Goal: Task Accomplishment & Management: Complete application form

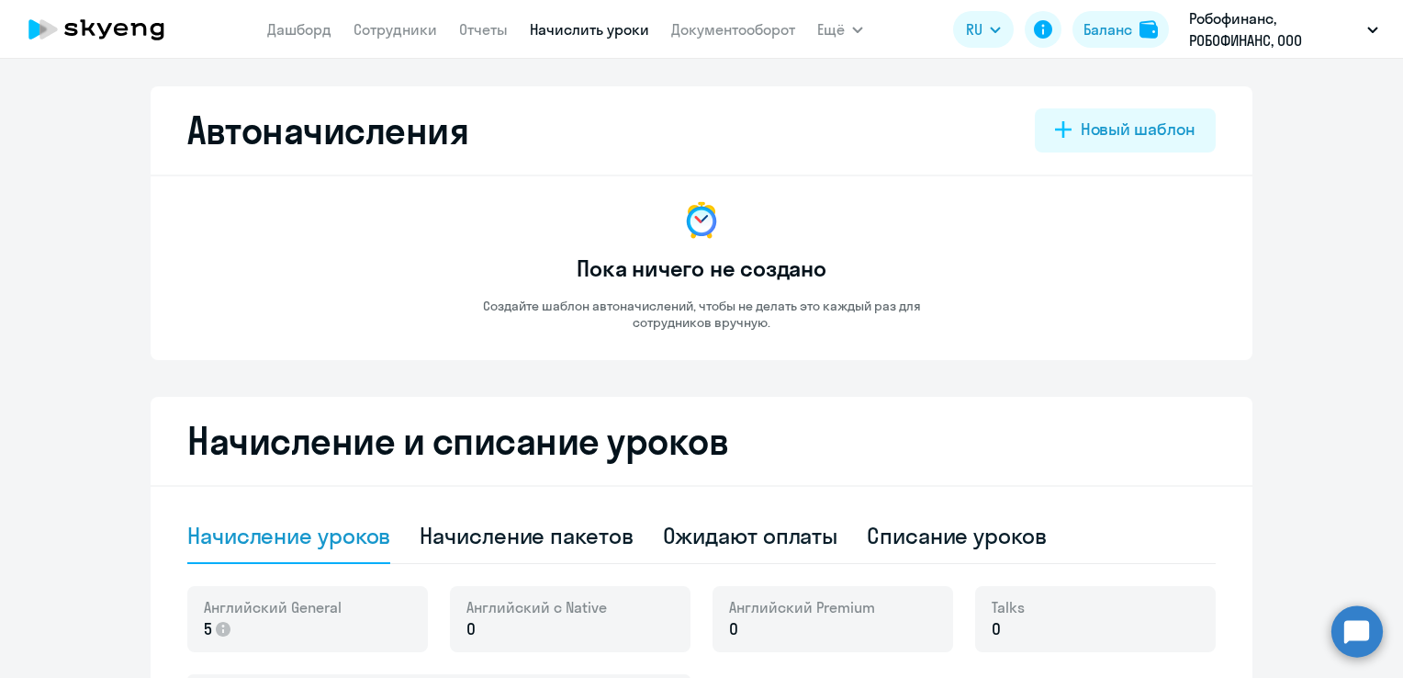
select select "10"
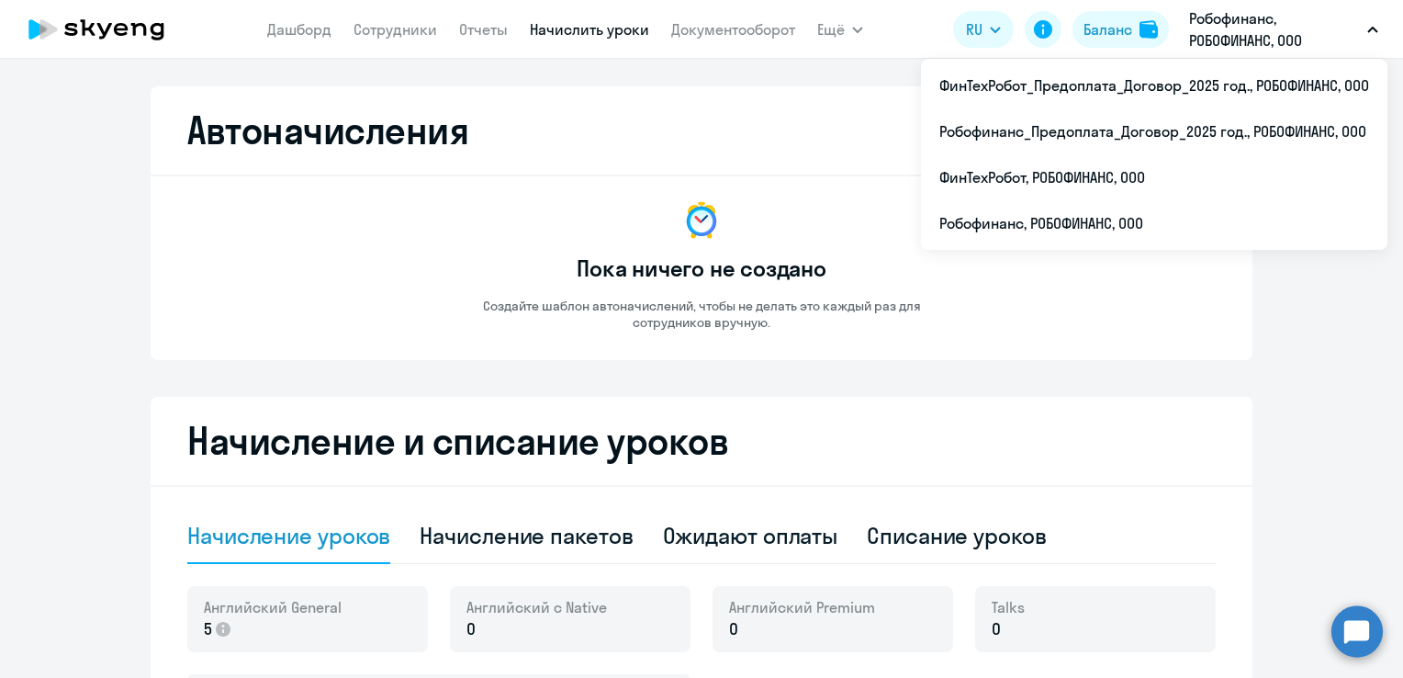
click at [1249, 28] on p "Робофинанс, РОБОФИНАНС, ООО" at bounding box center [1274, 29] width 171 height 44
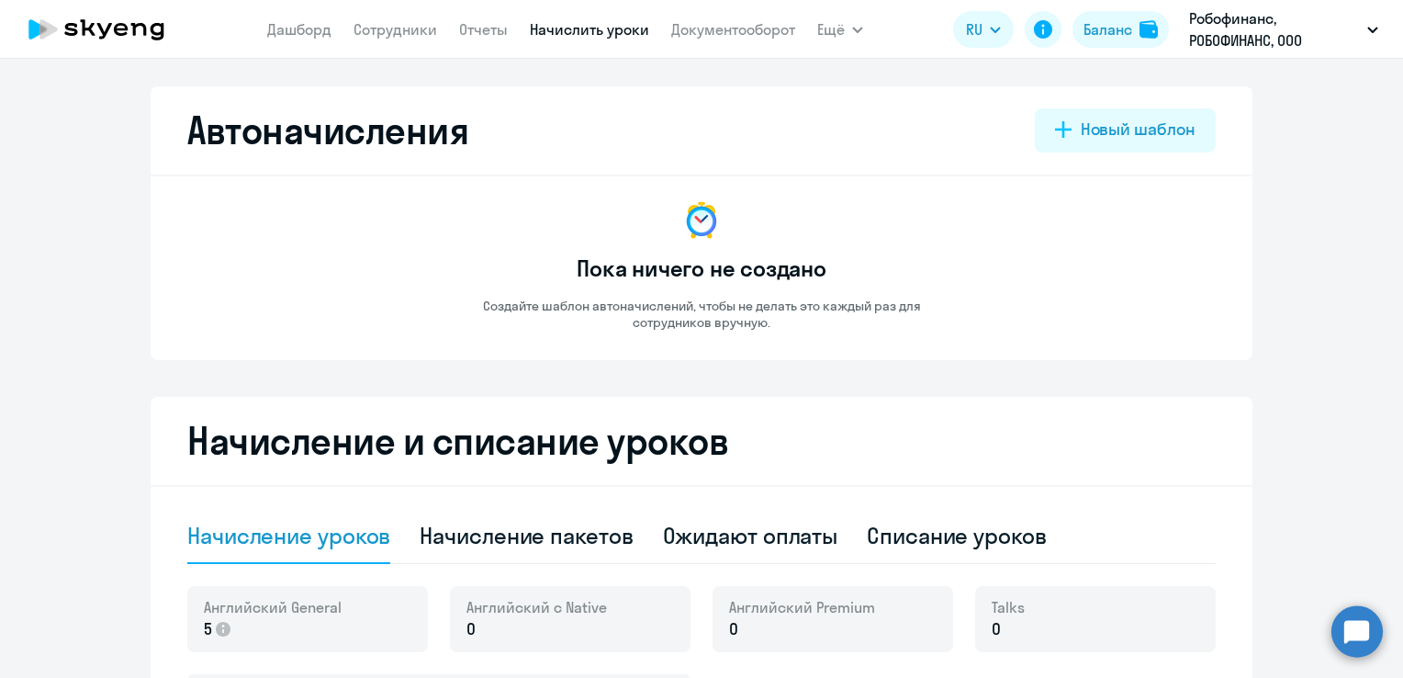
click at [1237, 35] on p "Робофинанс, РОБОФИНАНС, ООО" at bounding box center [1274, 29] width 171 height 44
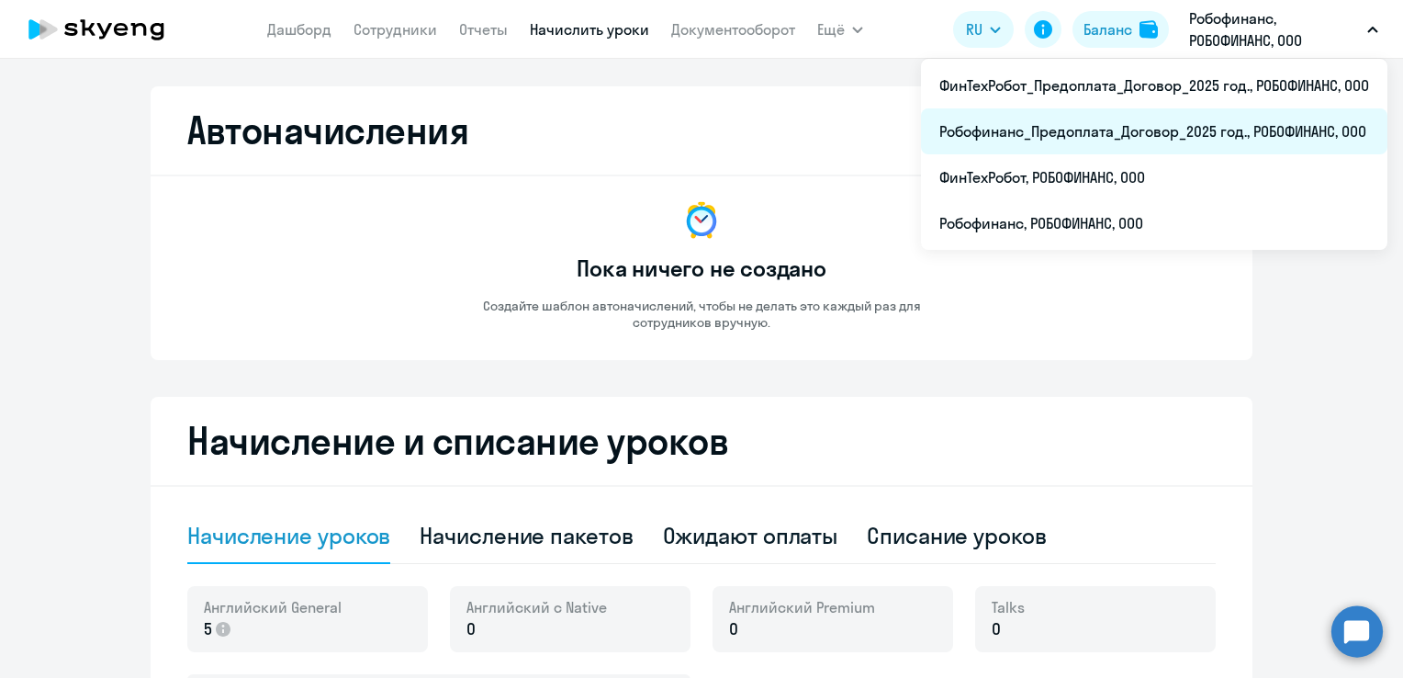
click at [1217, 140] on li "Робофинанс_Предоплата_Договор_2025 год., РОБОФИНАНС, ООО" at bounding box center [1154, 131] width 466 height 46
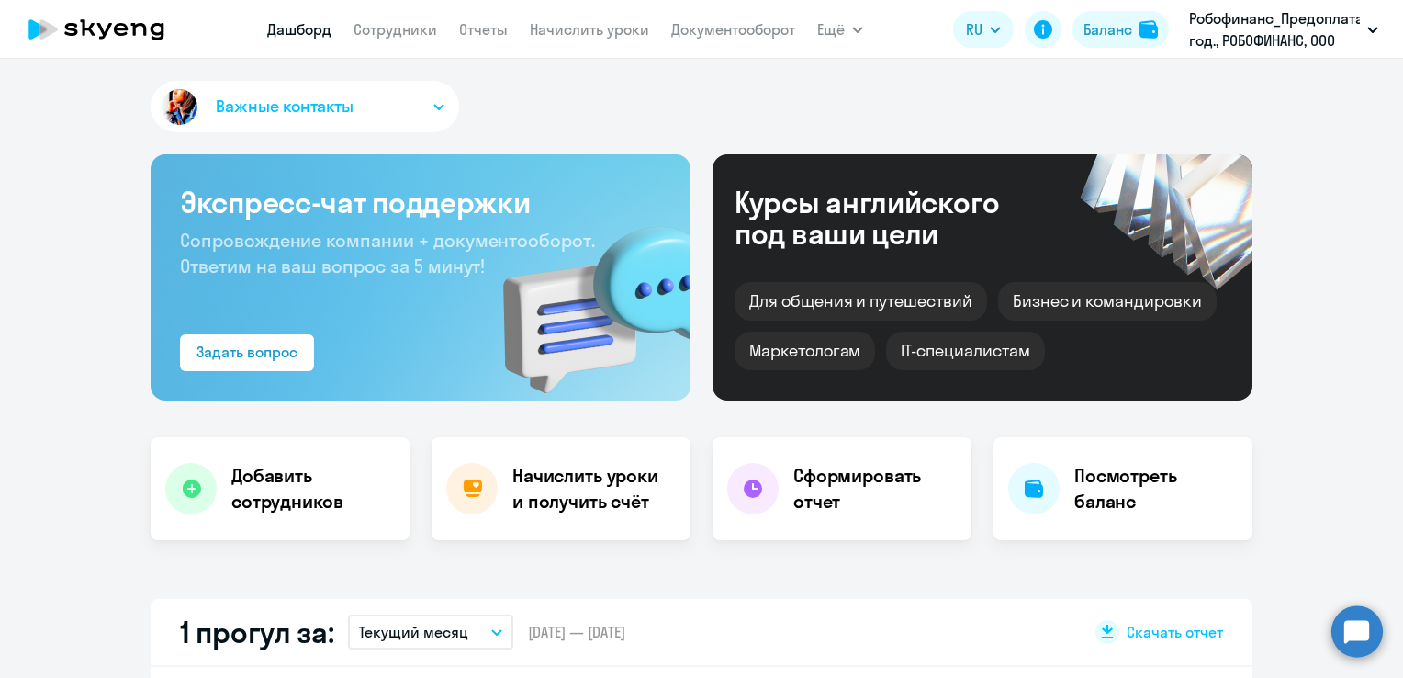
select select "30"
click at [599, 30] on link "Начислить уроки" at bounding box center [589, 29] width 119 height 18
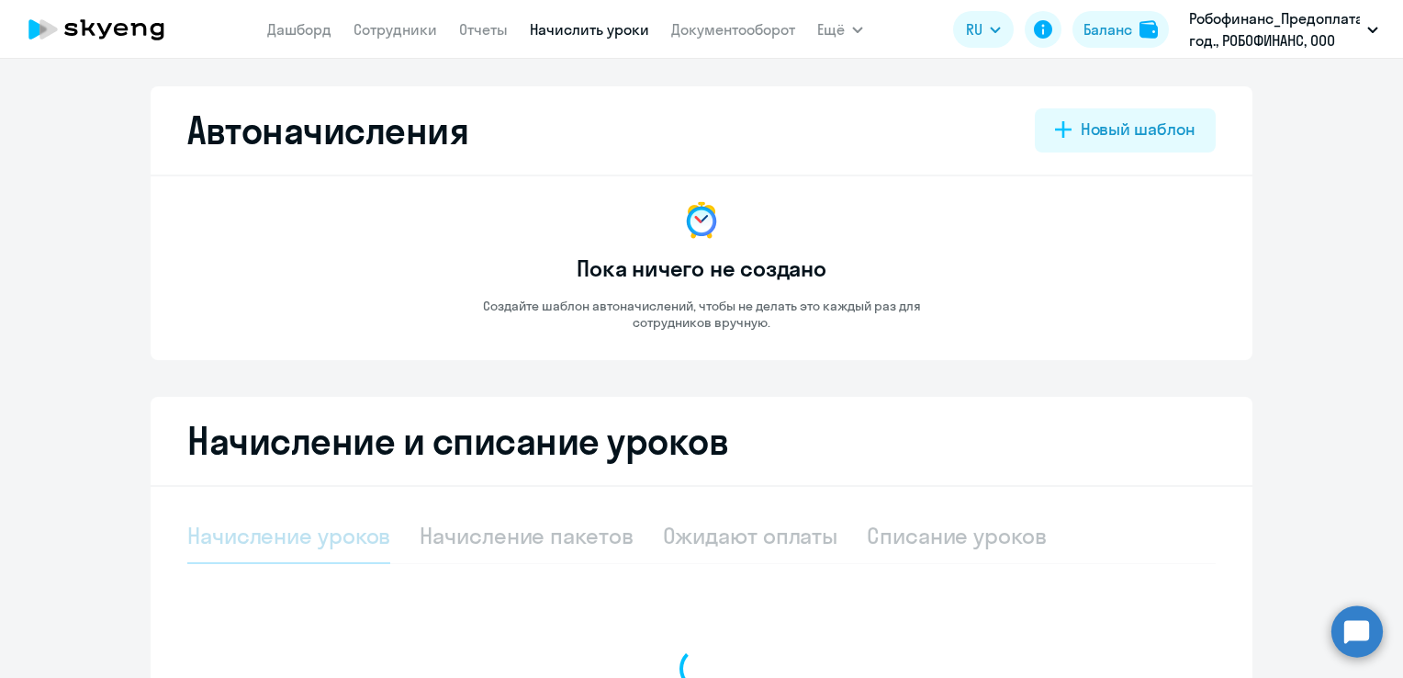
select select "10"
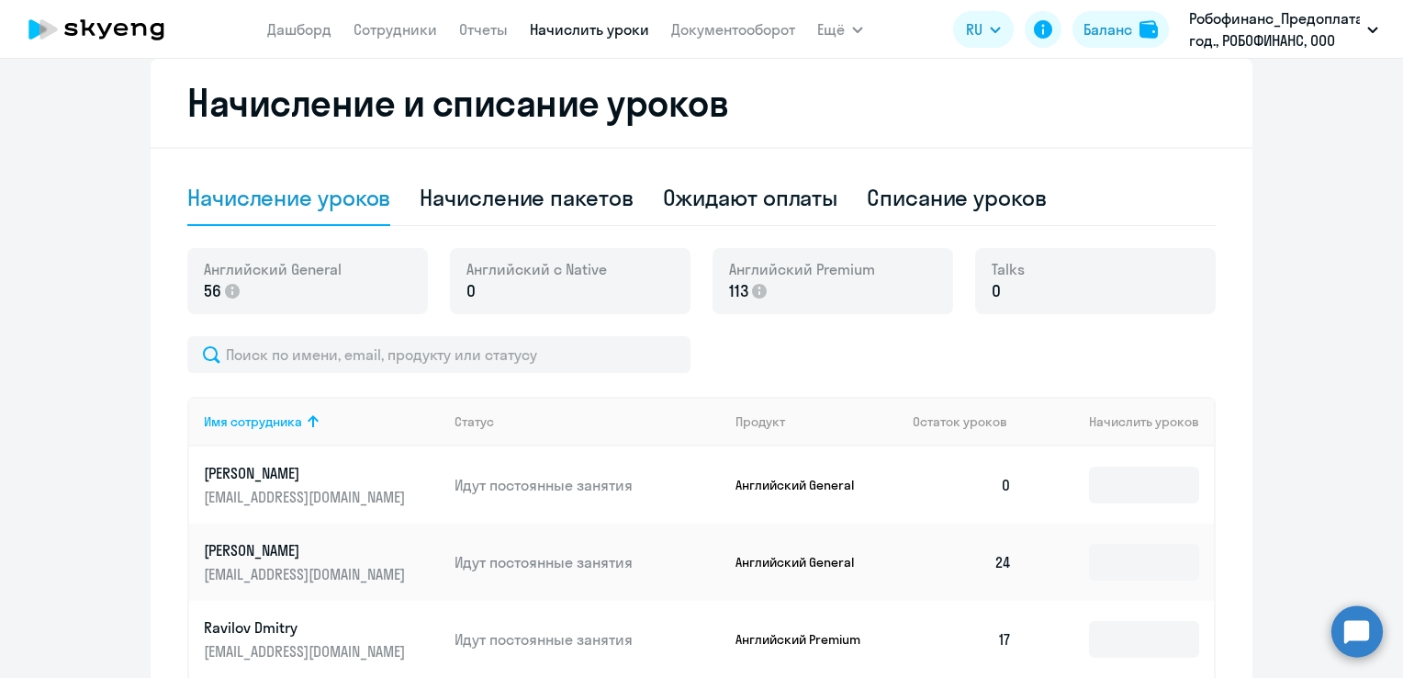
scroll to position [367, 0]
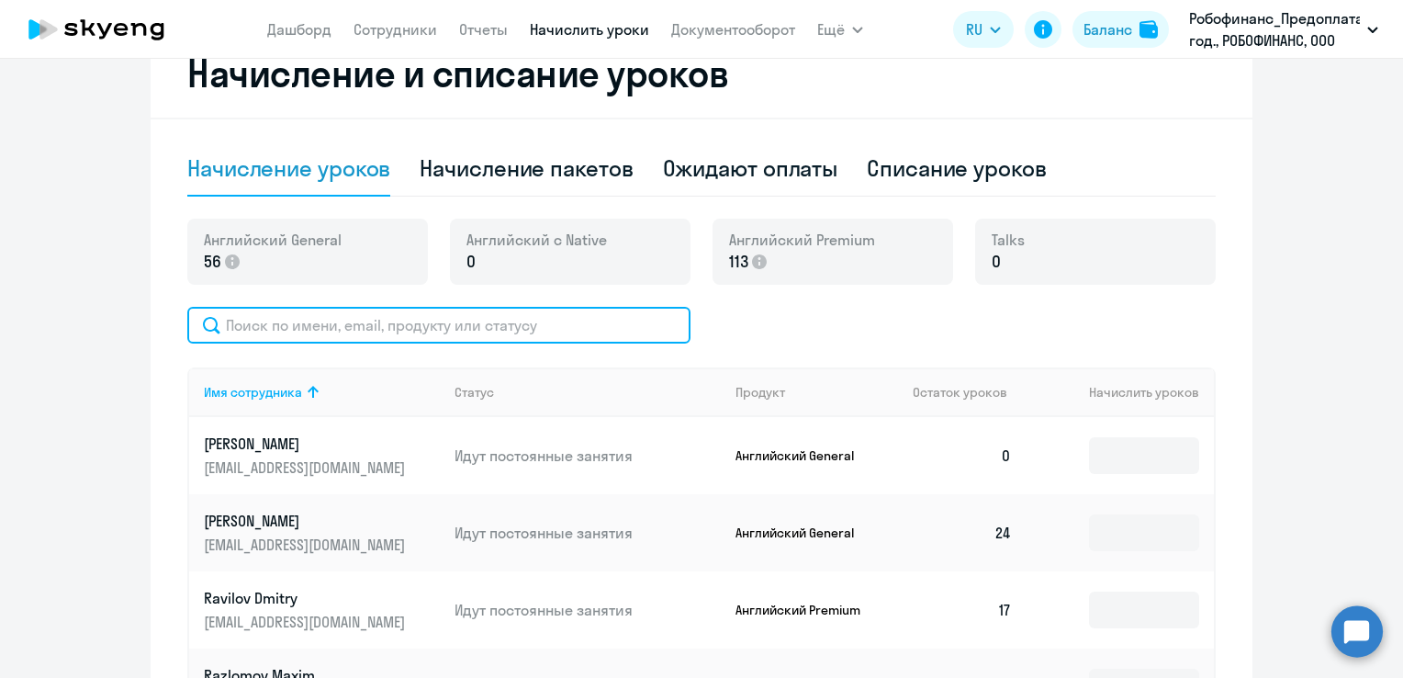
drag, startPoint x: 619, startPoint y: 328, endPoint x: 612, endPoint y: 314, distance: 15.2
click at [618, 327] on input "text" at bounding box center [438, 325] width 503 height 37
type input "n"
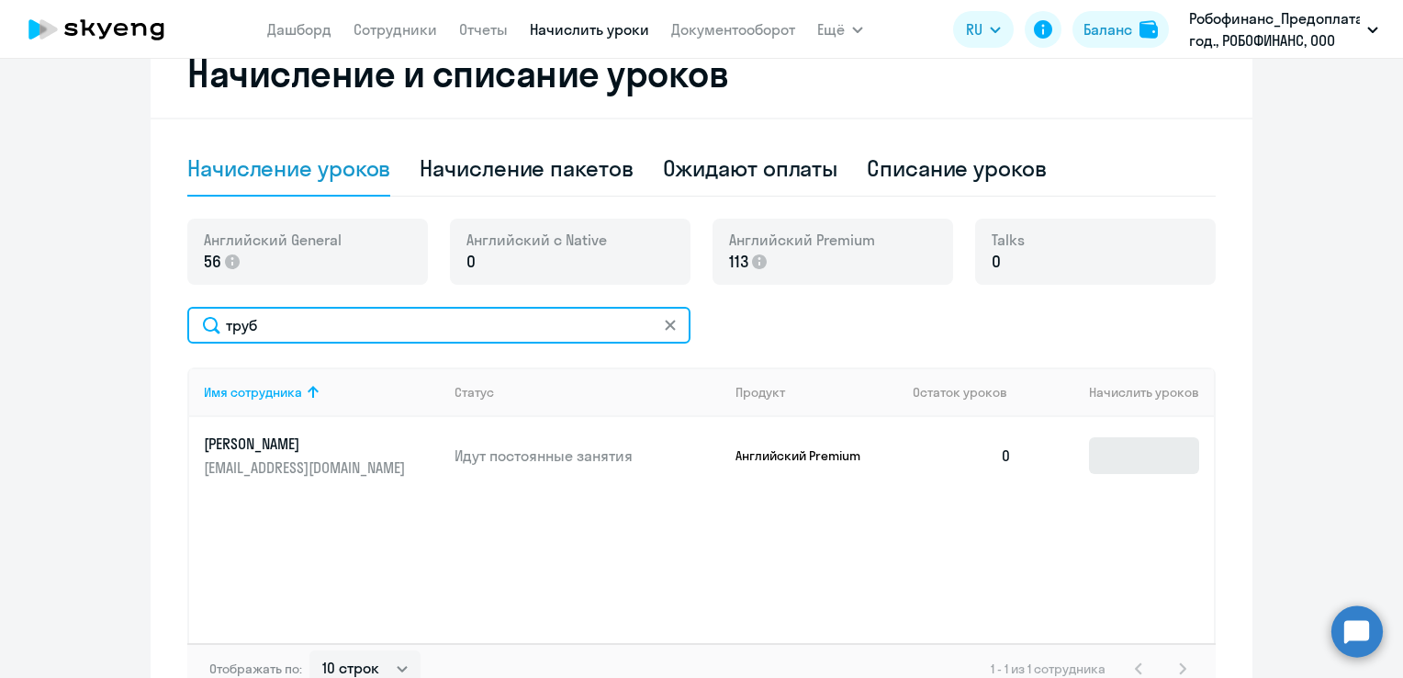
type input "труб"
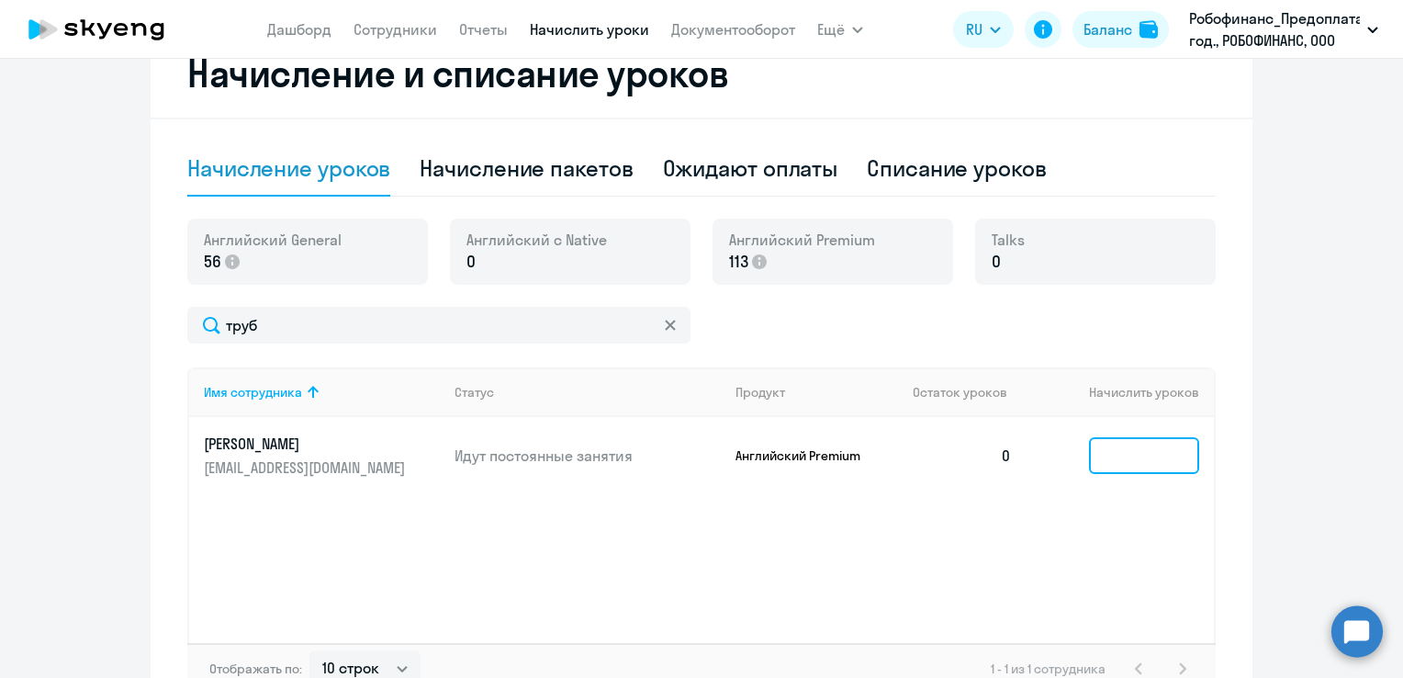
click at [1100, 448] on input at bounding box center [1144, 455] width 110 height 37
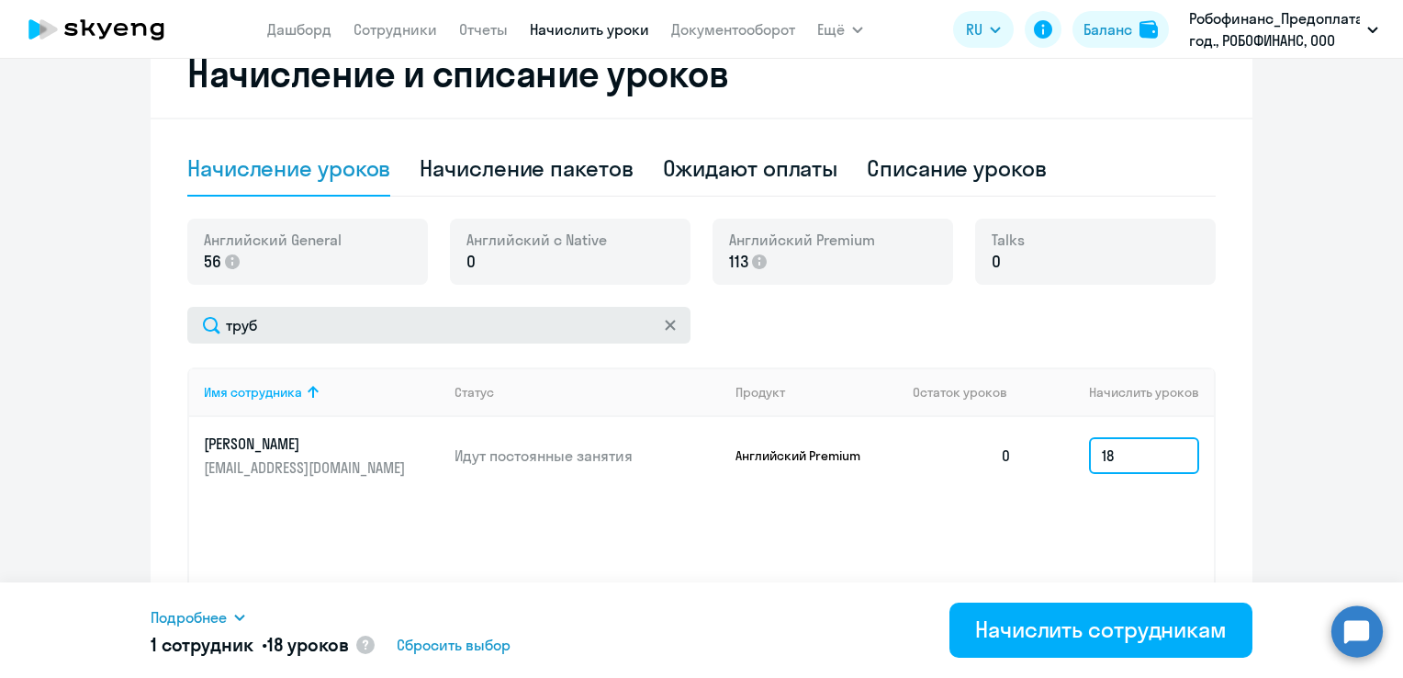
type input "18"
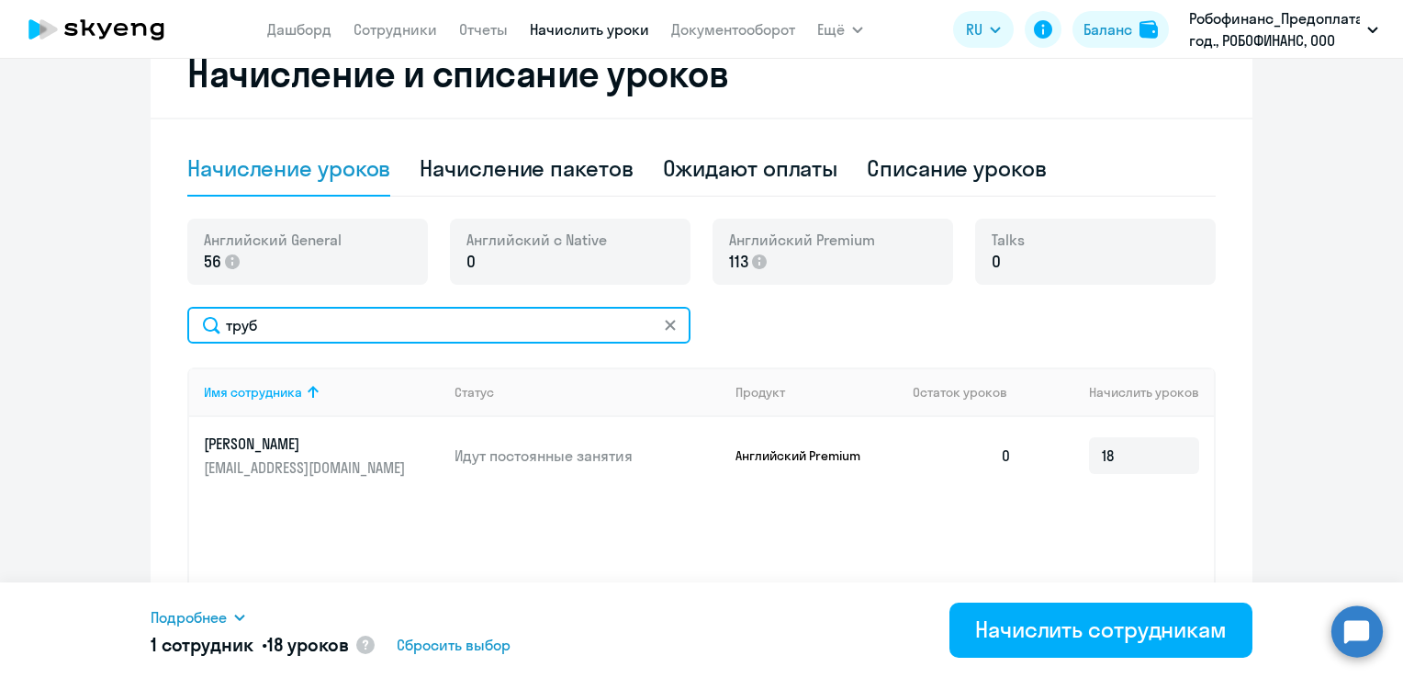
drag, startPoint x: 297, startPoint y: 318, endPoint x: 128, endPoint y: 321, distance: 169.9
click at [132, 320] on ng-component "Автоначисления Новый шаблон Пока ничего не создано Создайте шаблон автоначислен…" at bounding box center [701, 221] width 1403 height 1004
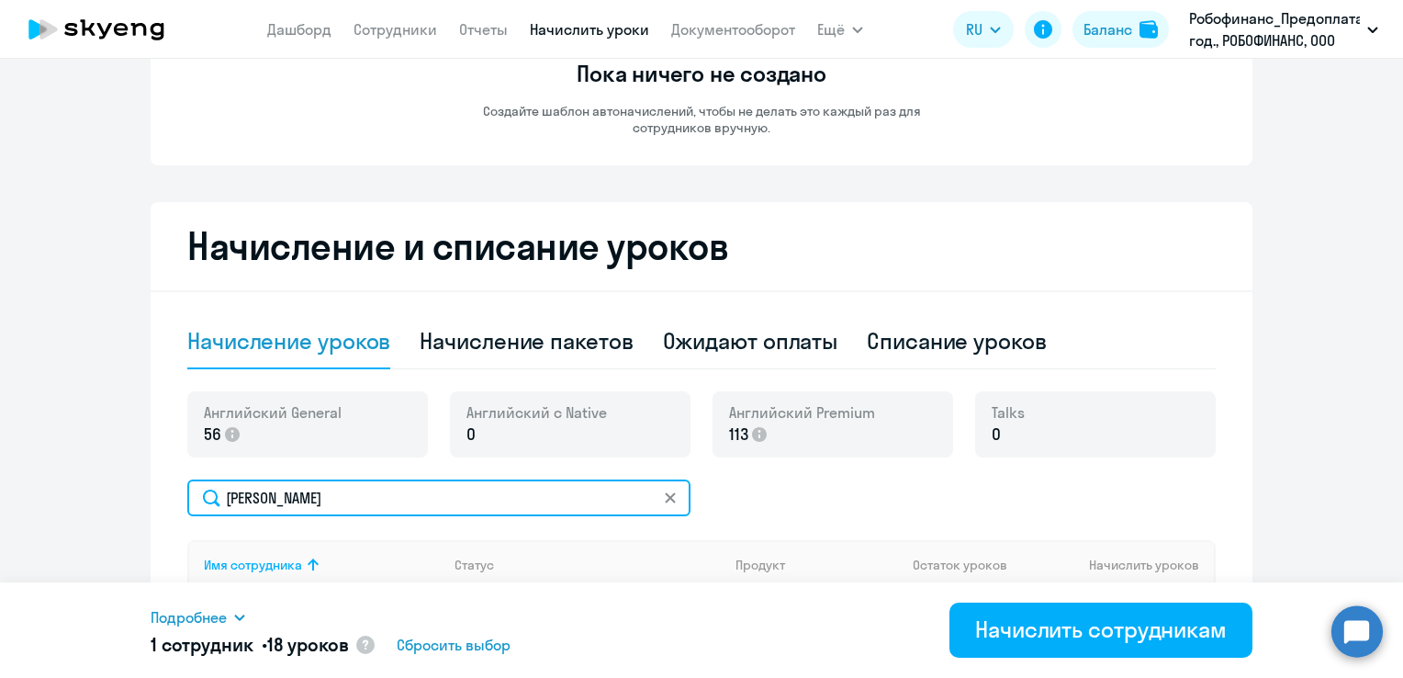
scroll to position [184, 0]
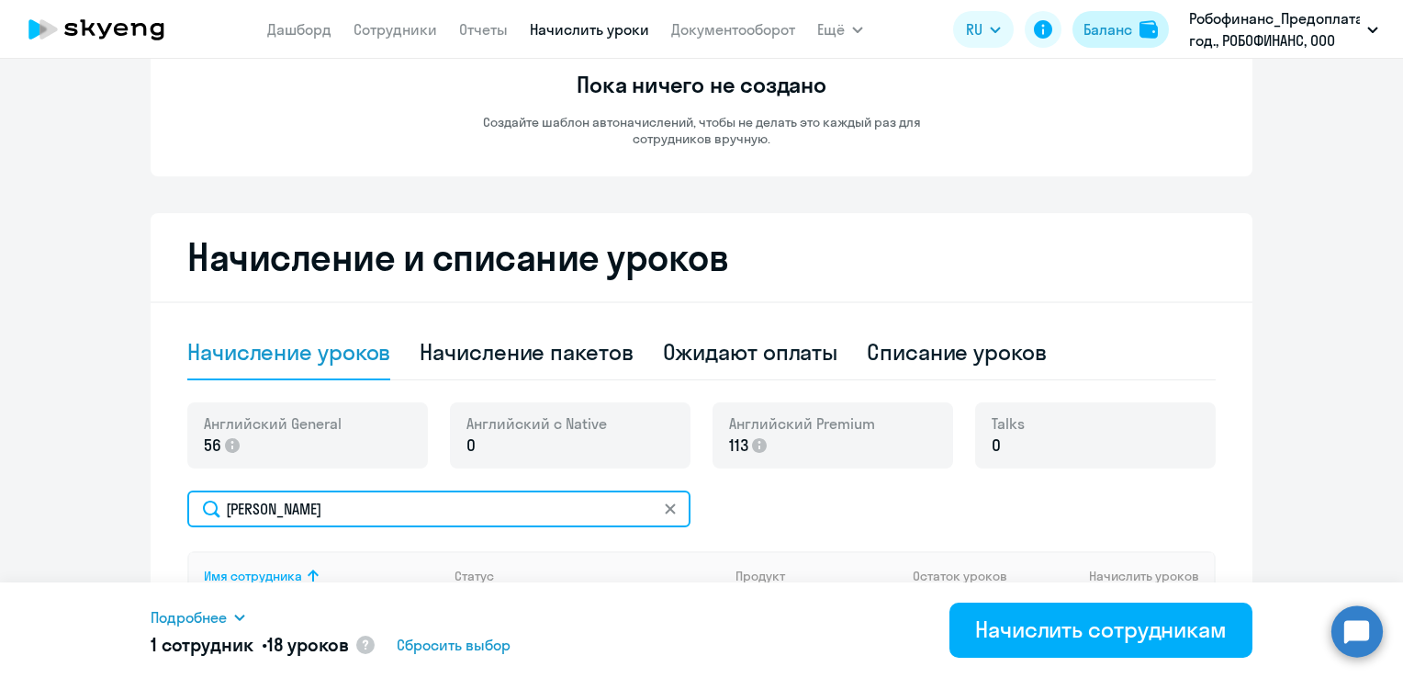
type input "[PERSON_NAME]"
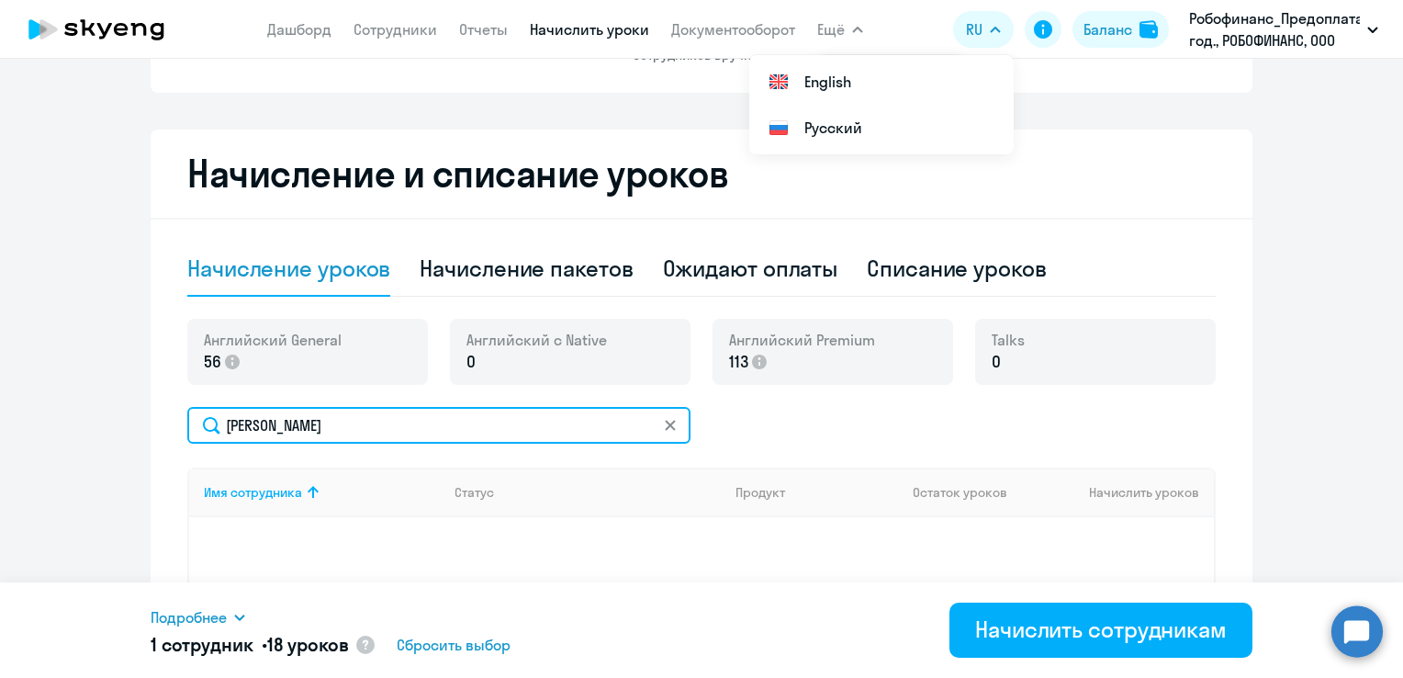
scroll to position [367, 0]
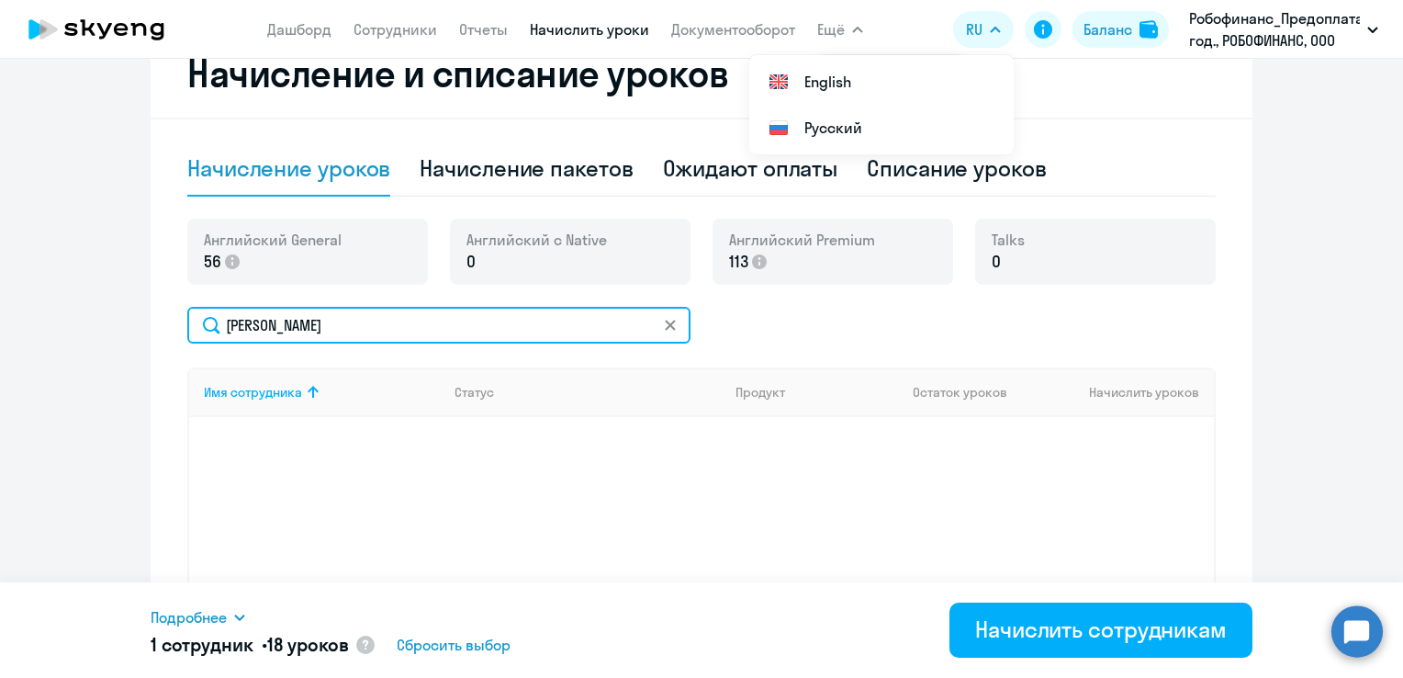
drag, startPoint x: 288, startPoint y: 328, endPoint x: 70, endPoint y: 318, distance: 218.7
click at [73, 319] on ng-component "Автоначисления Новый шаблон Пока ничего не создано Создайте шаблон автоначислен…" at bounding box center [701, 221] width 1403 height 1004
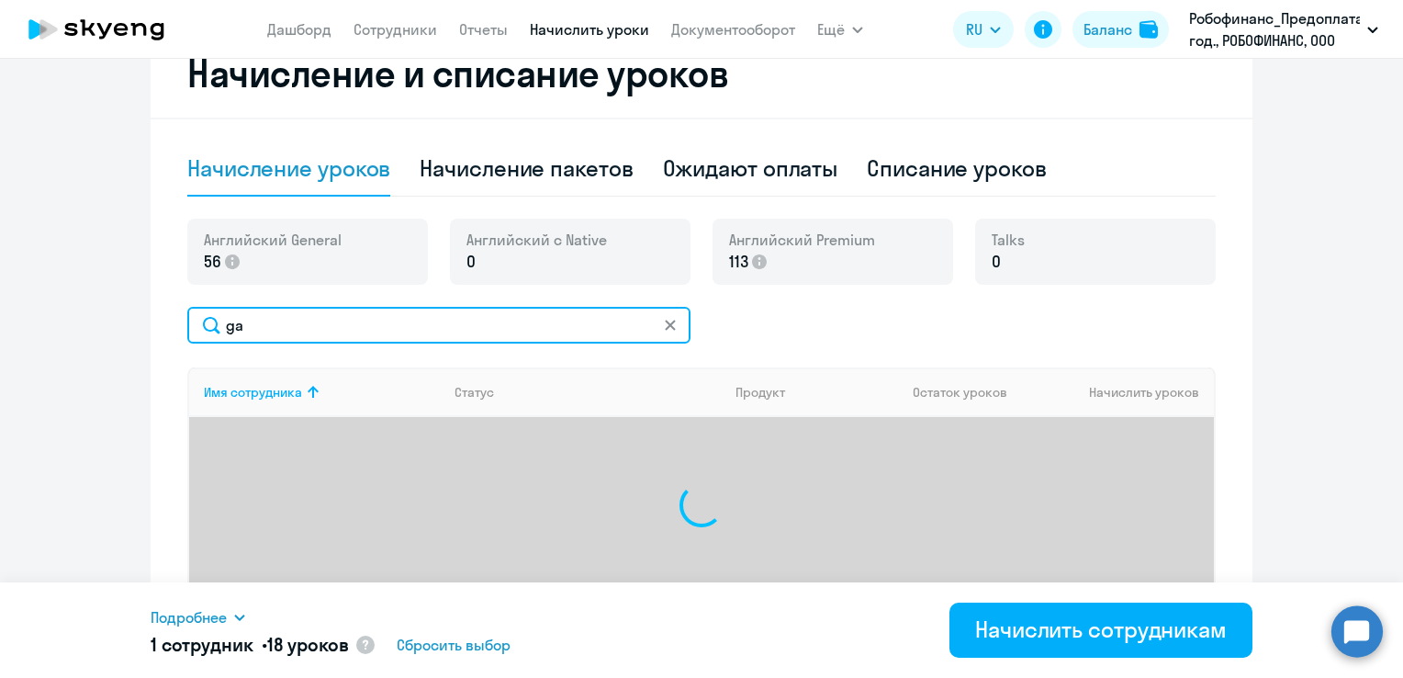
type input "g"
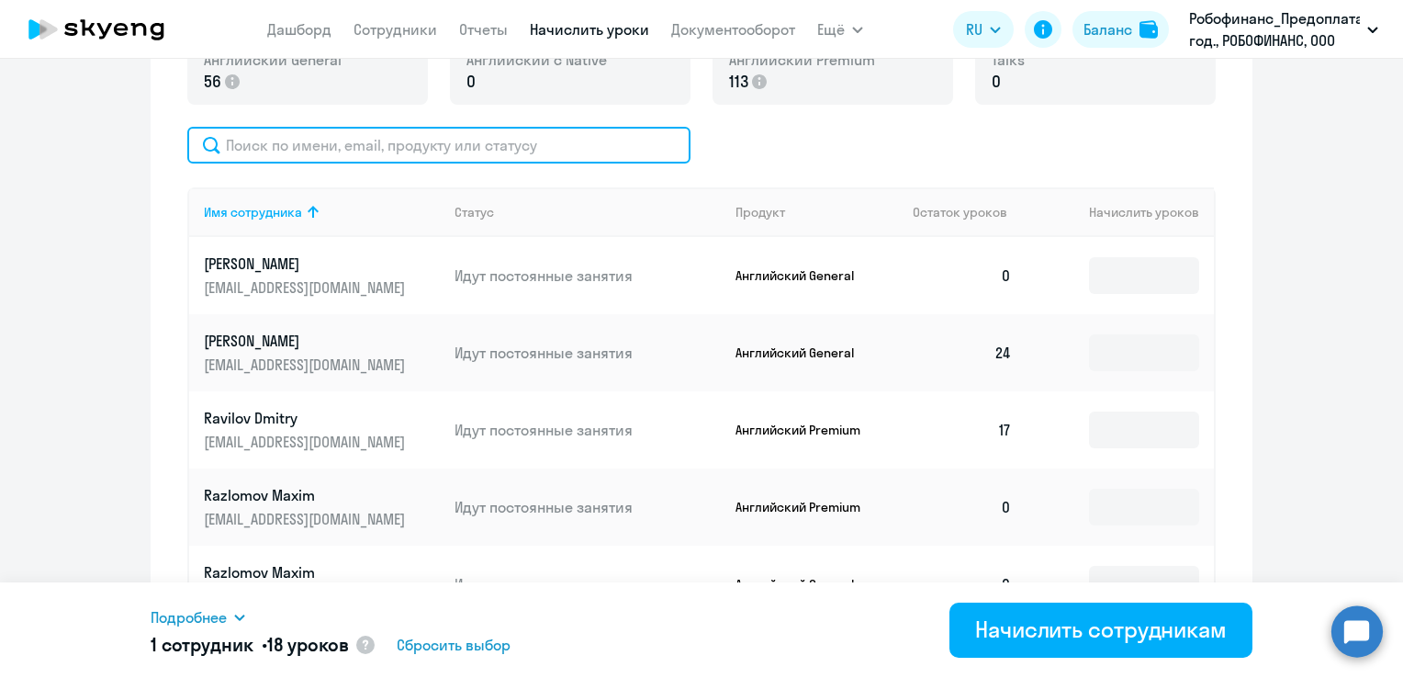
scroll to position [551, 0]
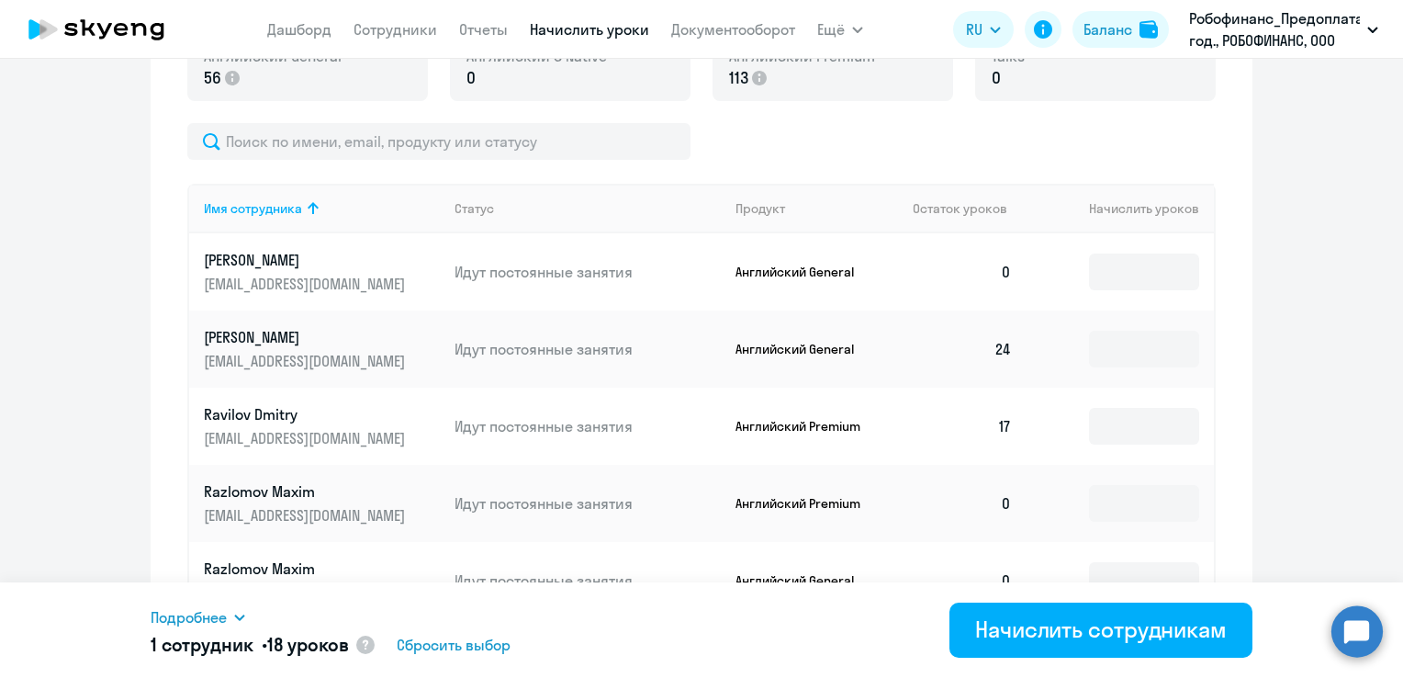
click at [224, 611] on span "Подробнее" at bounding box center [189, 617] width 76 height 22
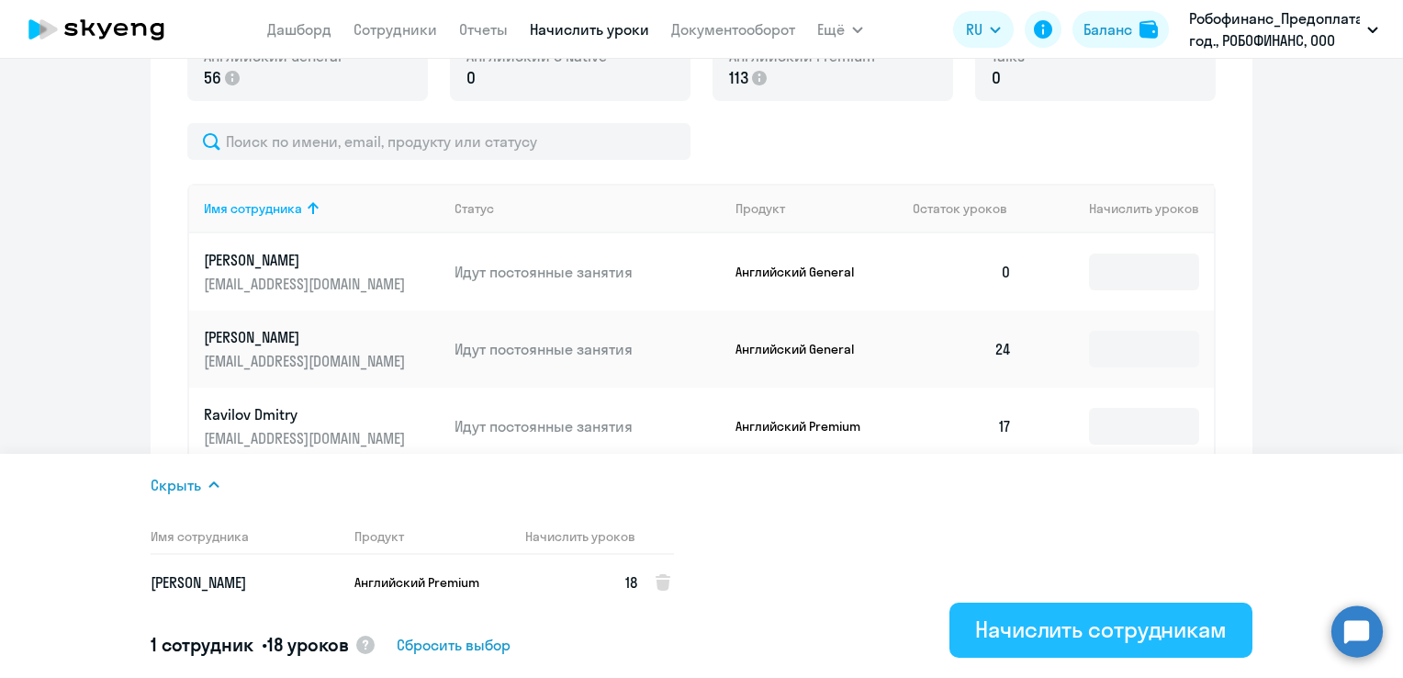
click at [1064, 639] on div "Начислить сотрудникам" at bounding box center [1101, 628] width 252 height 29
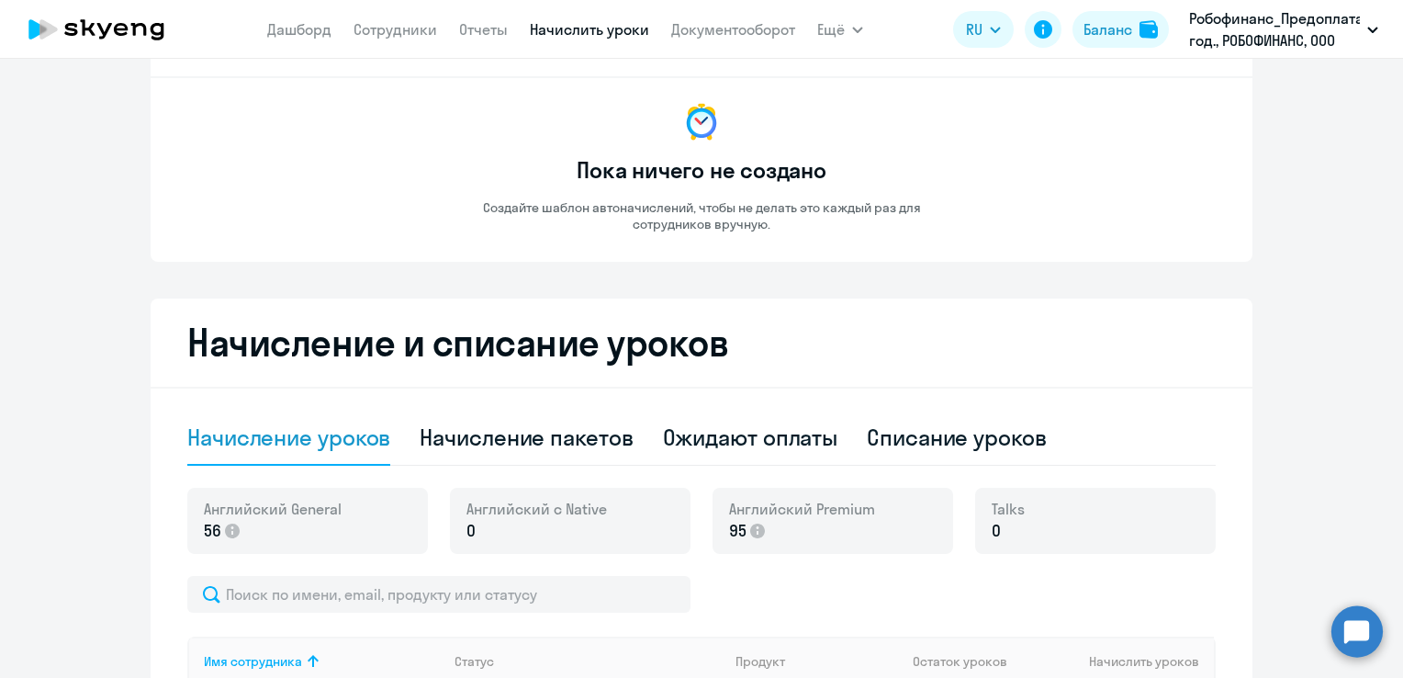
scroll to position [0, 0]
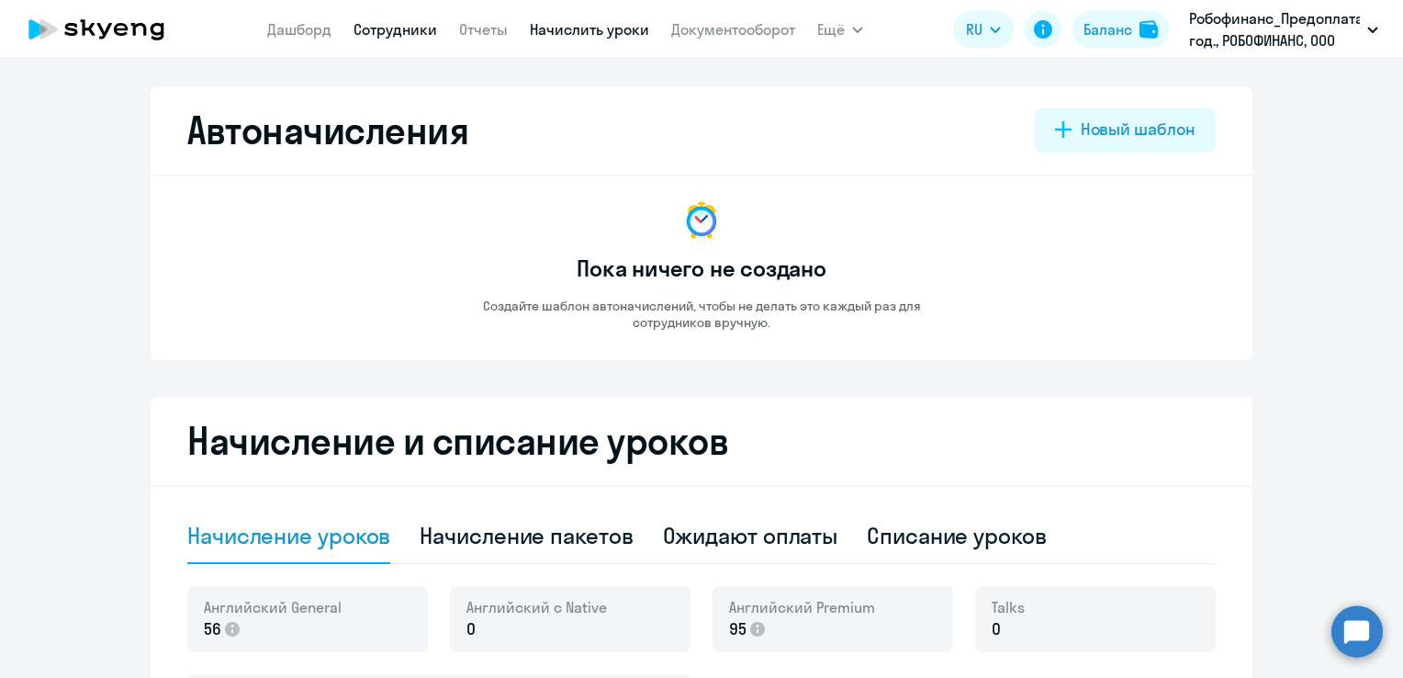
click at [415, 29] on link "Сотрудники" at bounding box center [395, 29] width 84 height 18
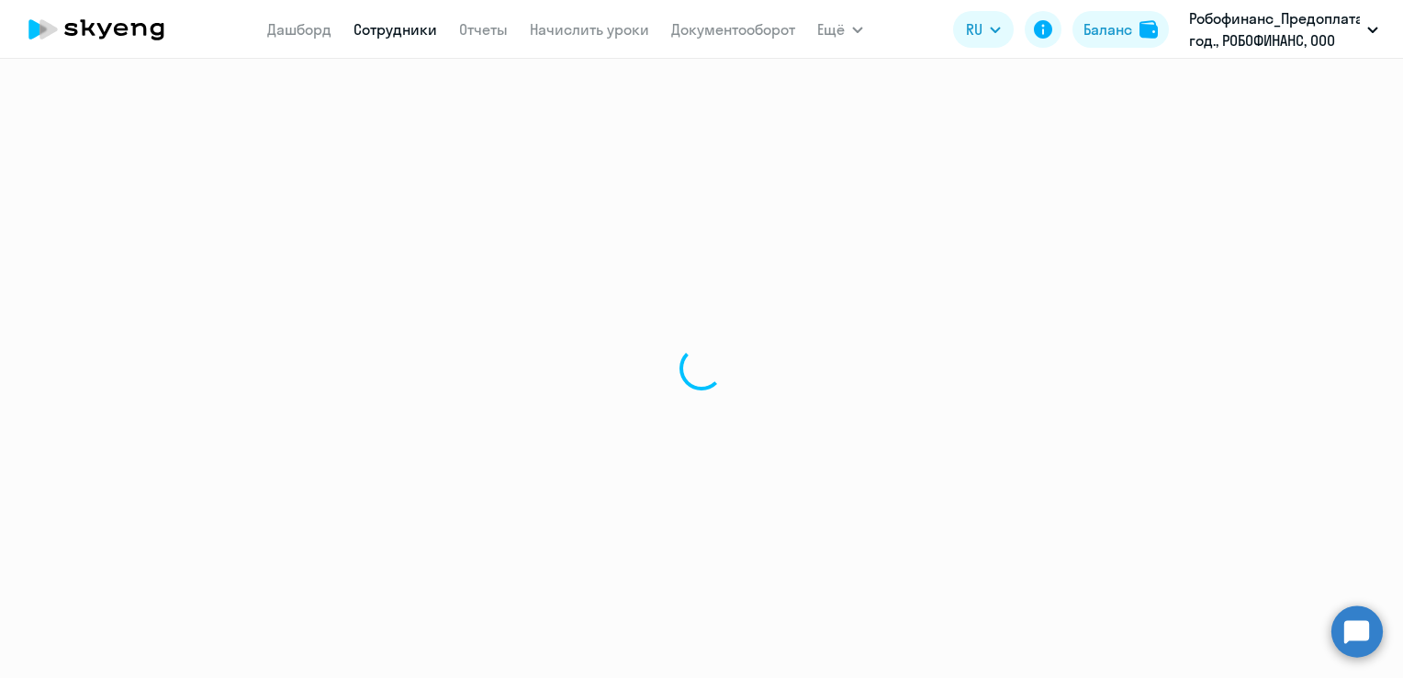
select select "30"
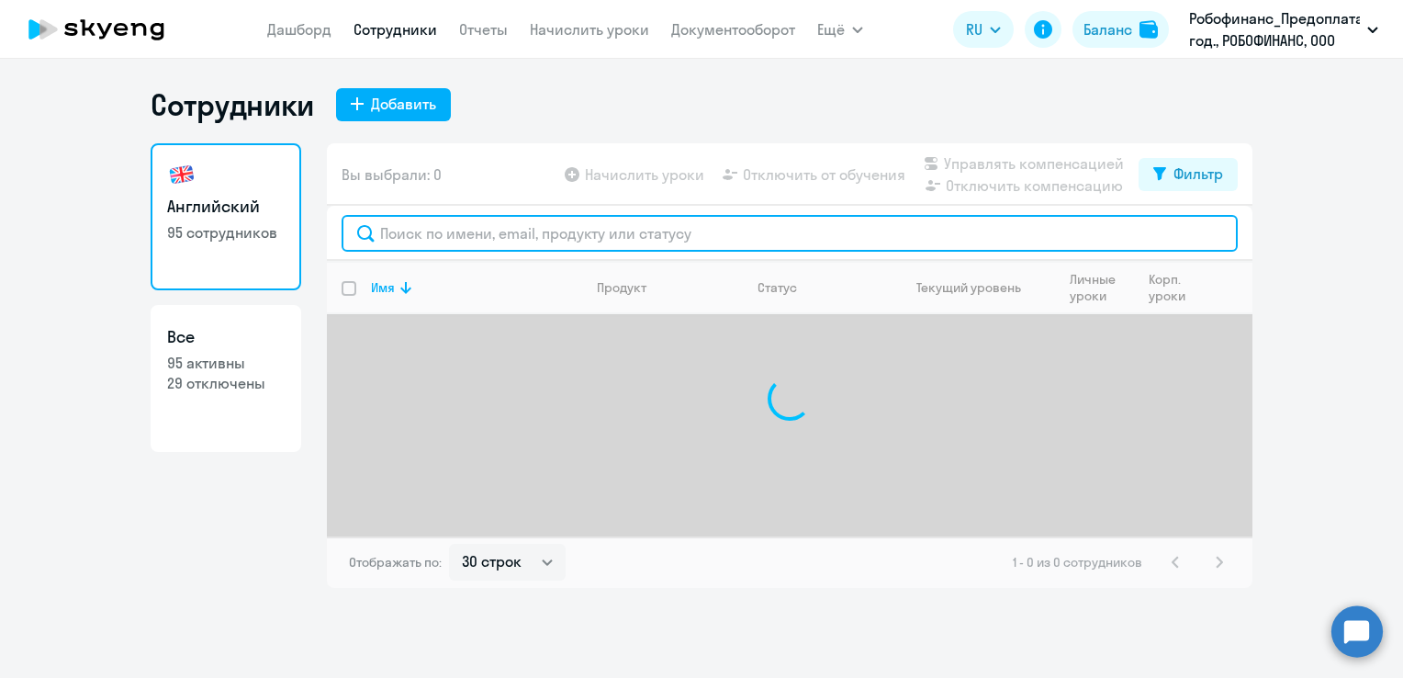
click at [471, 243] on input "text" at bounding box center [790, 233] width 896 height 37
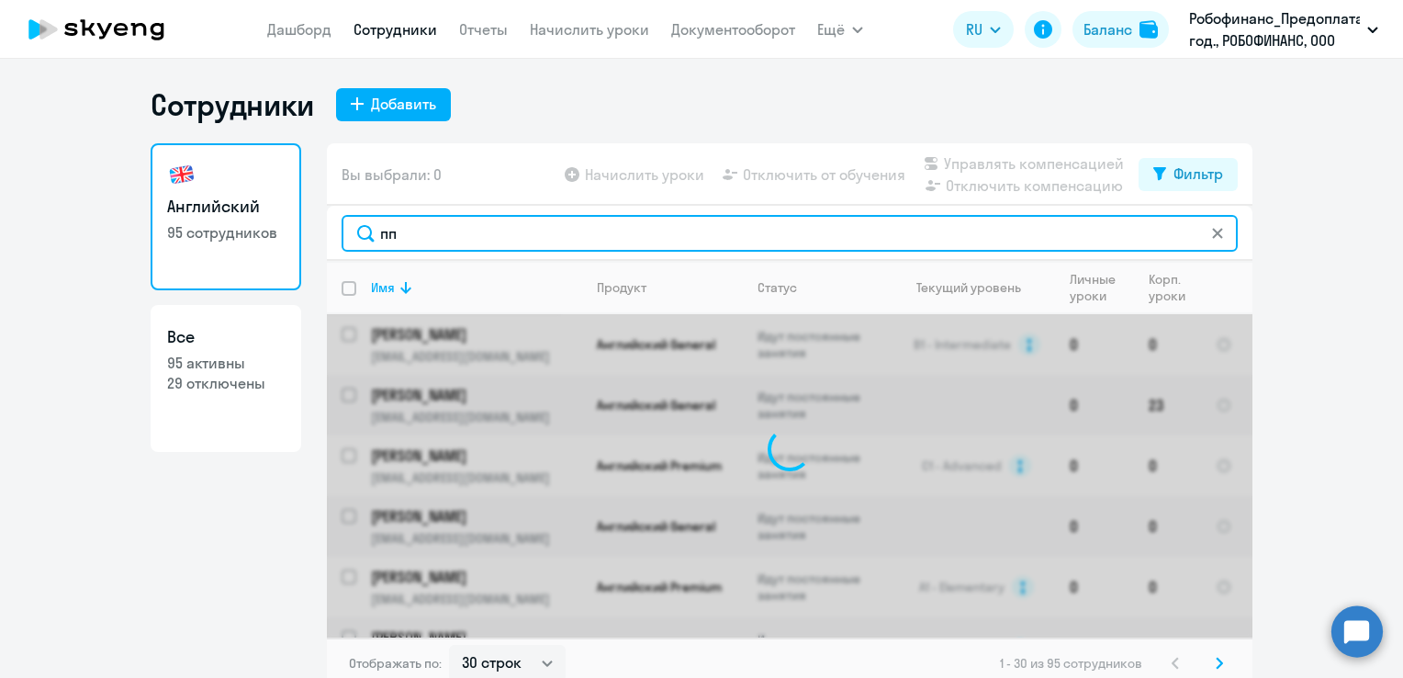
type input "п"
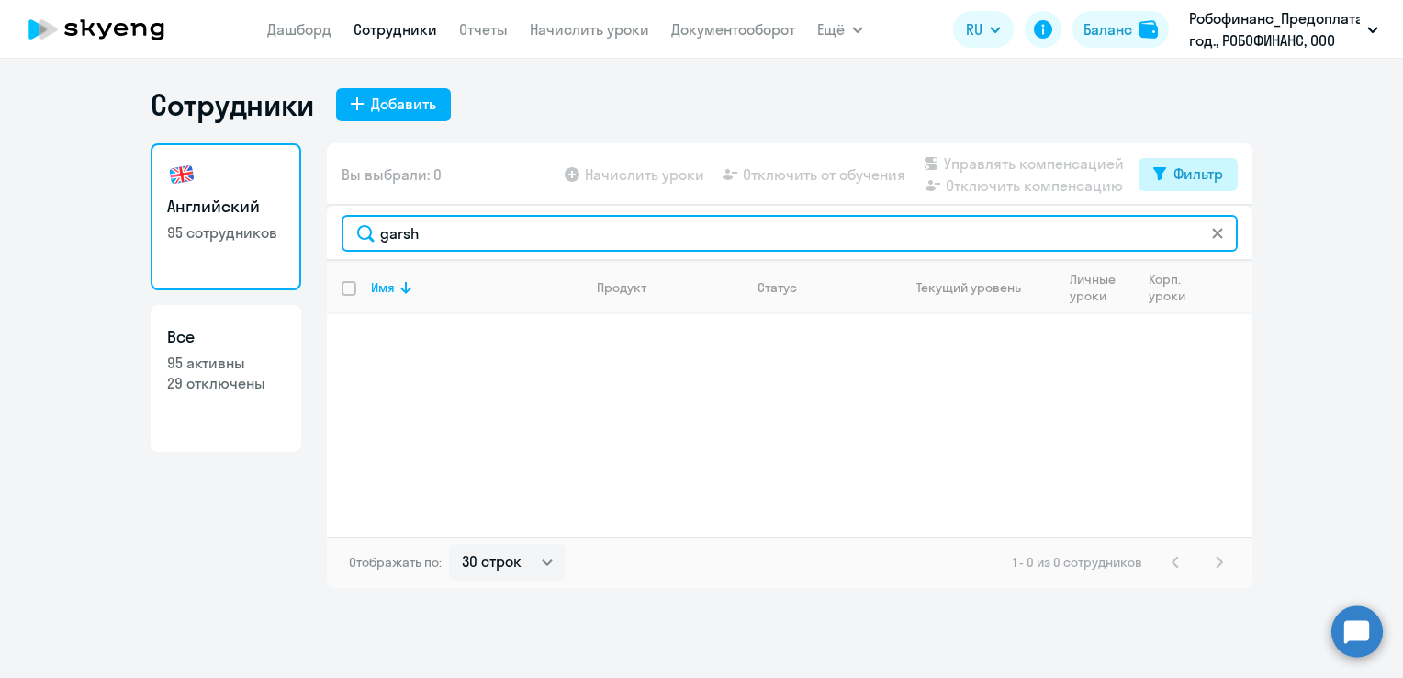
type input "garsh"
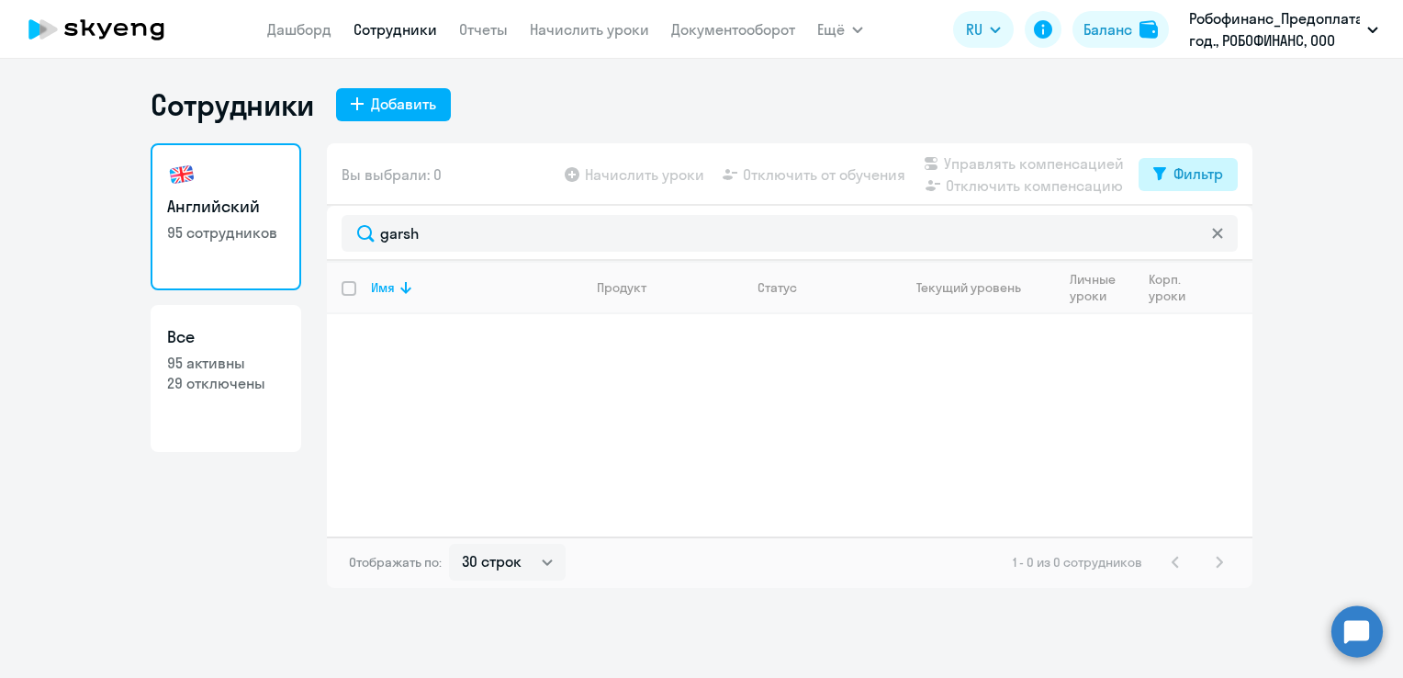
click at [1215, 171] on div "Фильтр" at bounding box center [1198, 173] width 50 height 22
click at [1213, 230] on span at bounding box center [1207, 234] width 31 height 18
click at [1192, 233] on input "checkbox" at bounding box center [1191, 233] width 1 height 1
checkbox input "true"
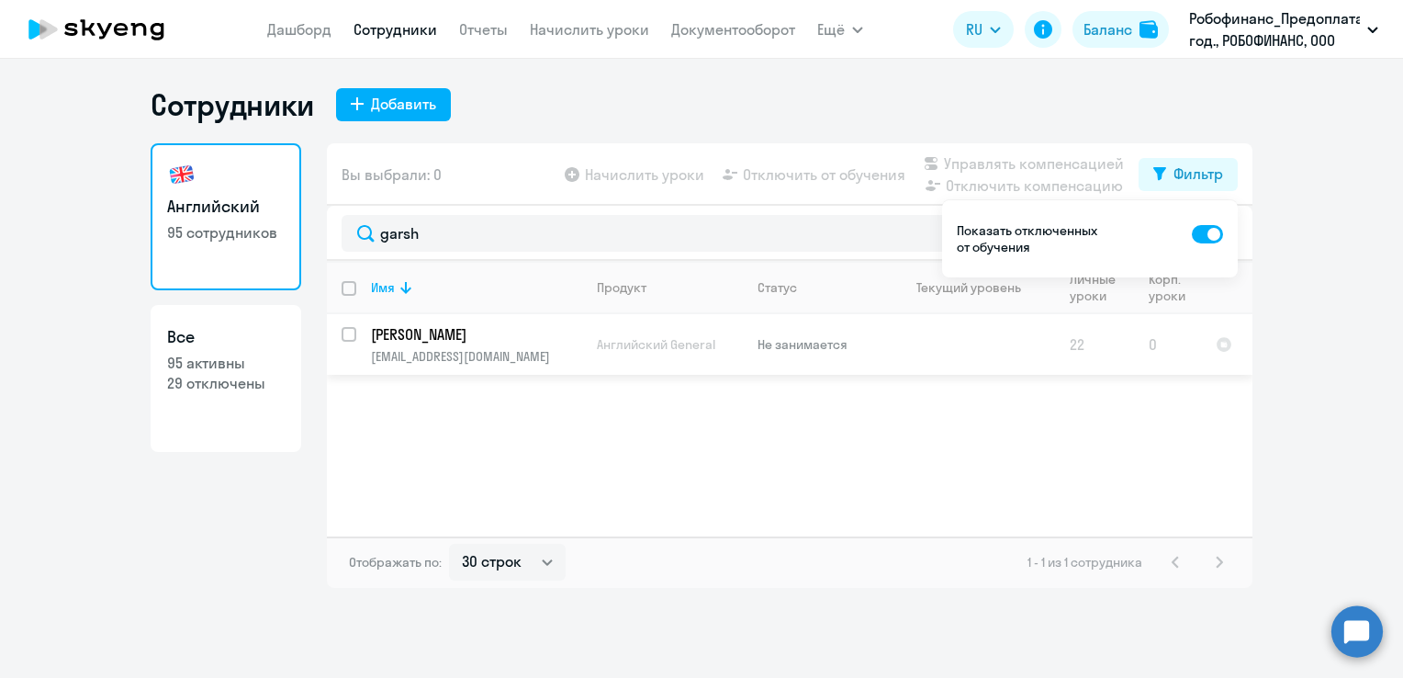
drag, startPoint x: 530, startPoint y: 359, endPoint x: 357, endPoint y: 361, distance: 172.6
click at [357, 361] on td "[PERSON_NAME] [PERSON_NAME][EMAIL_ADDRESS][DOMAIN_NAME]" at bounding box center [469, 344] width 226 height 61
drag, startPoint x: 357, startPoint y: 361, endPoint x: 396, endPoint y: 359, distance: 38.6
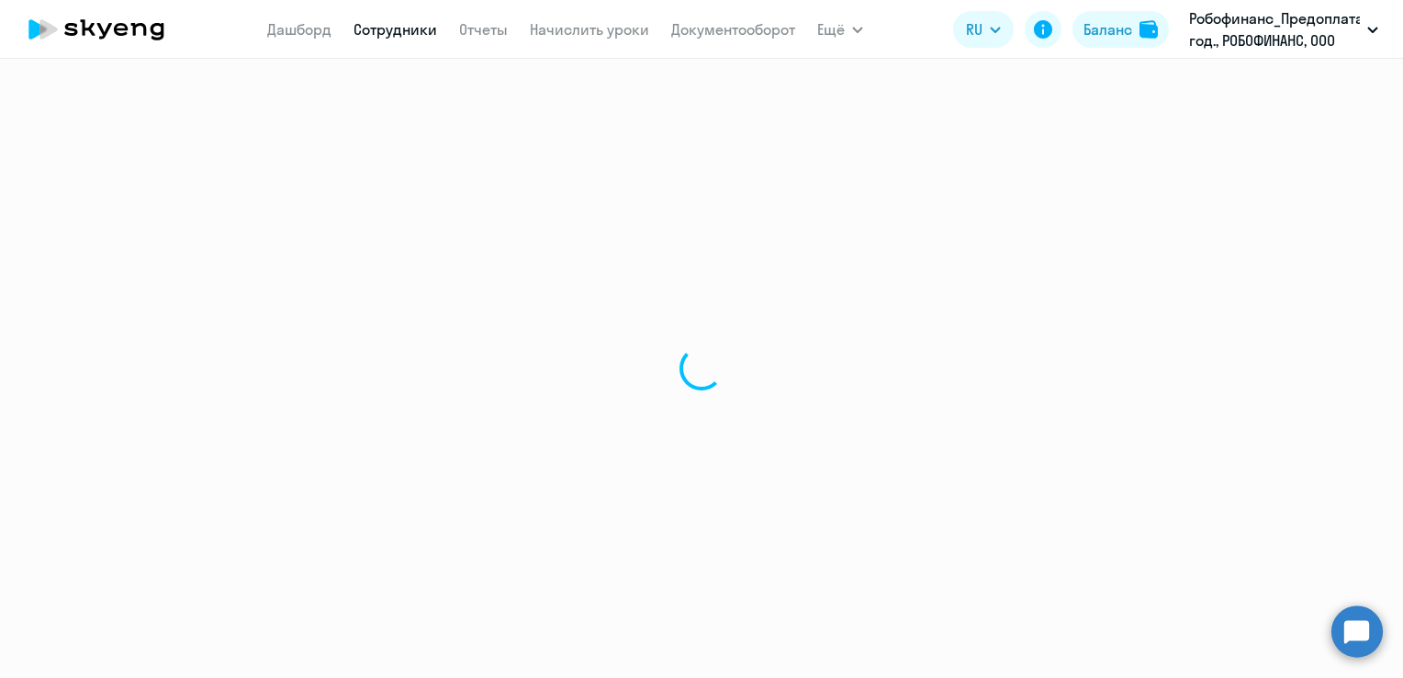
select select "english"
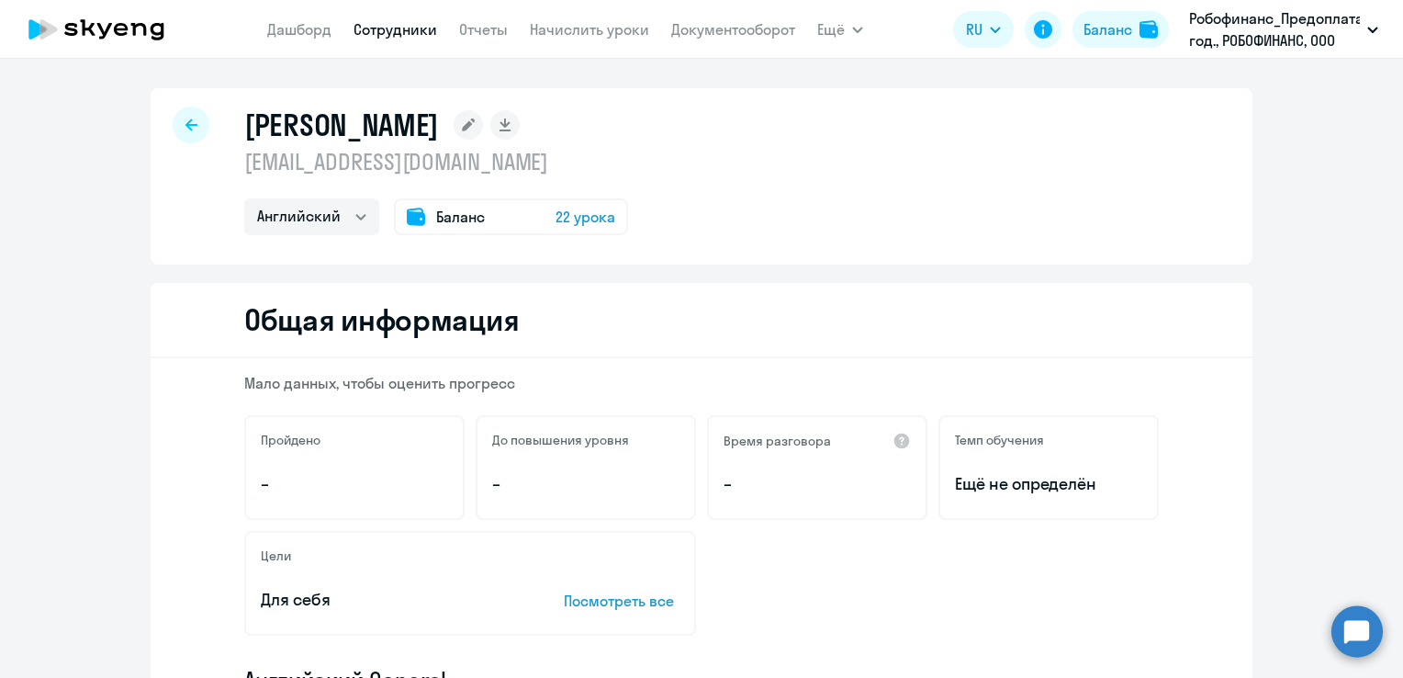
click at [375, 25] on link "Сотрудники" at bounding box center [395, 29] width 84 height 18
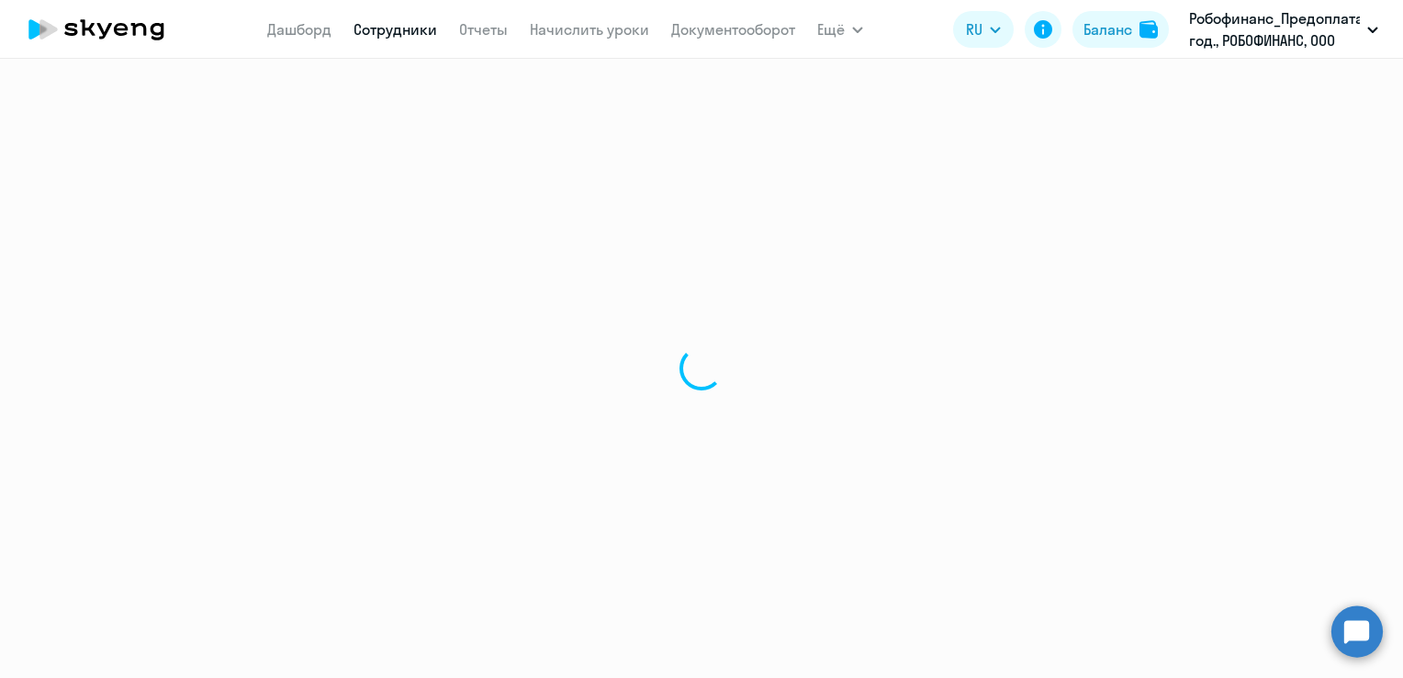
select select "30"
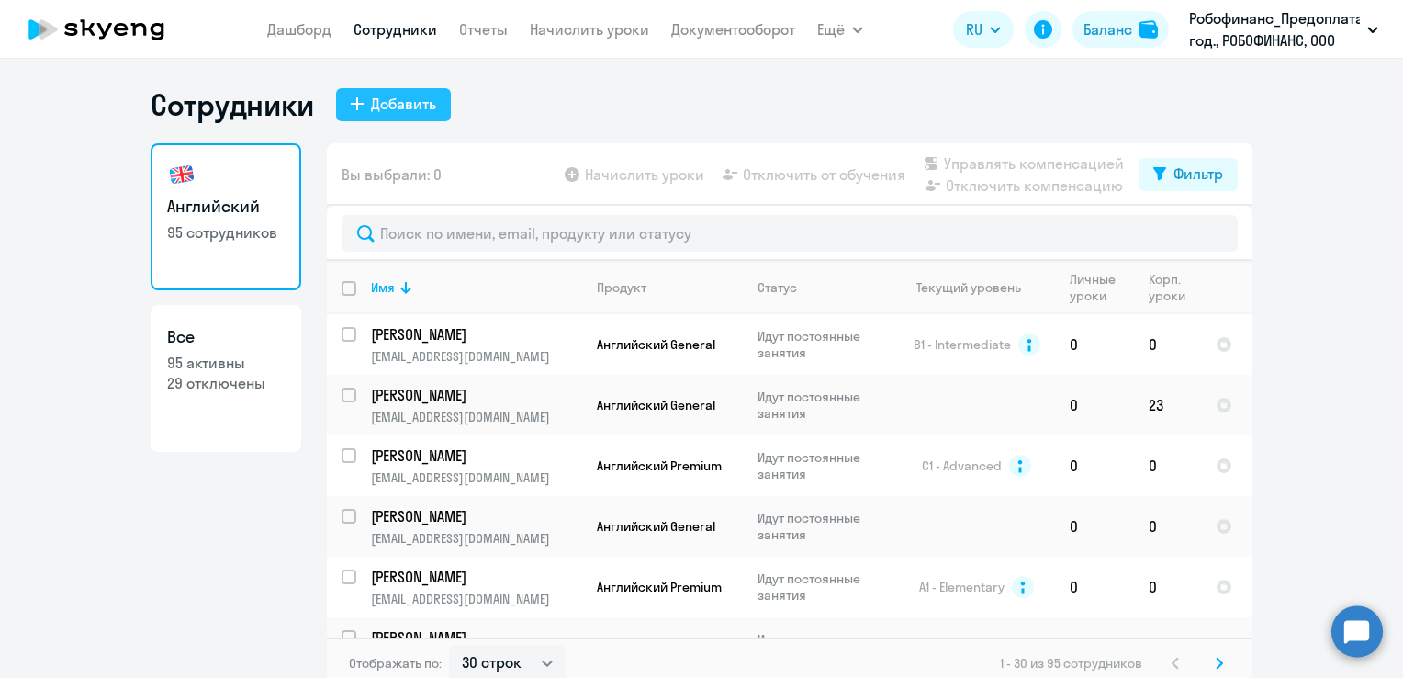
click at [384, 94] on div "Добавить" at bounding box center [403, 104] width 65 height 22
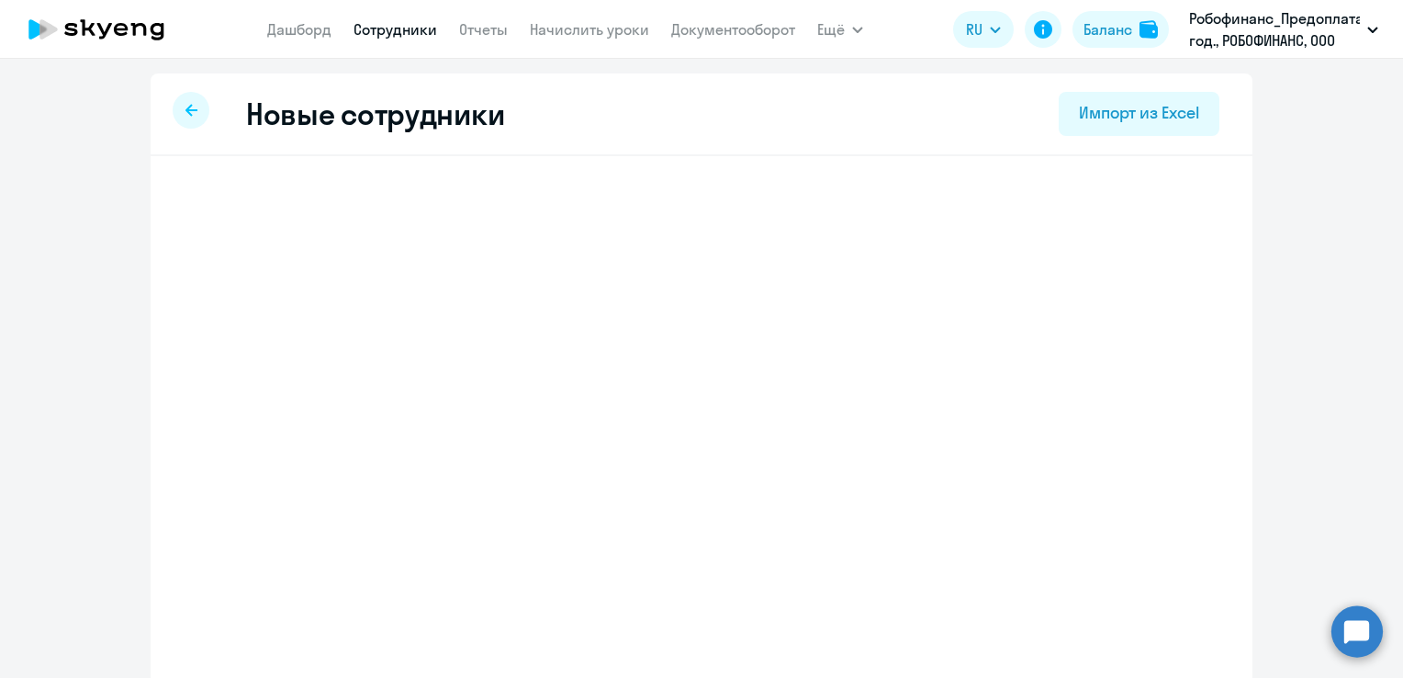
select select "english_adult_not_native_speaker"
select select "7"
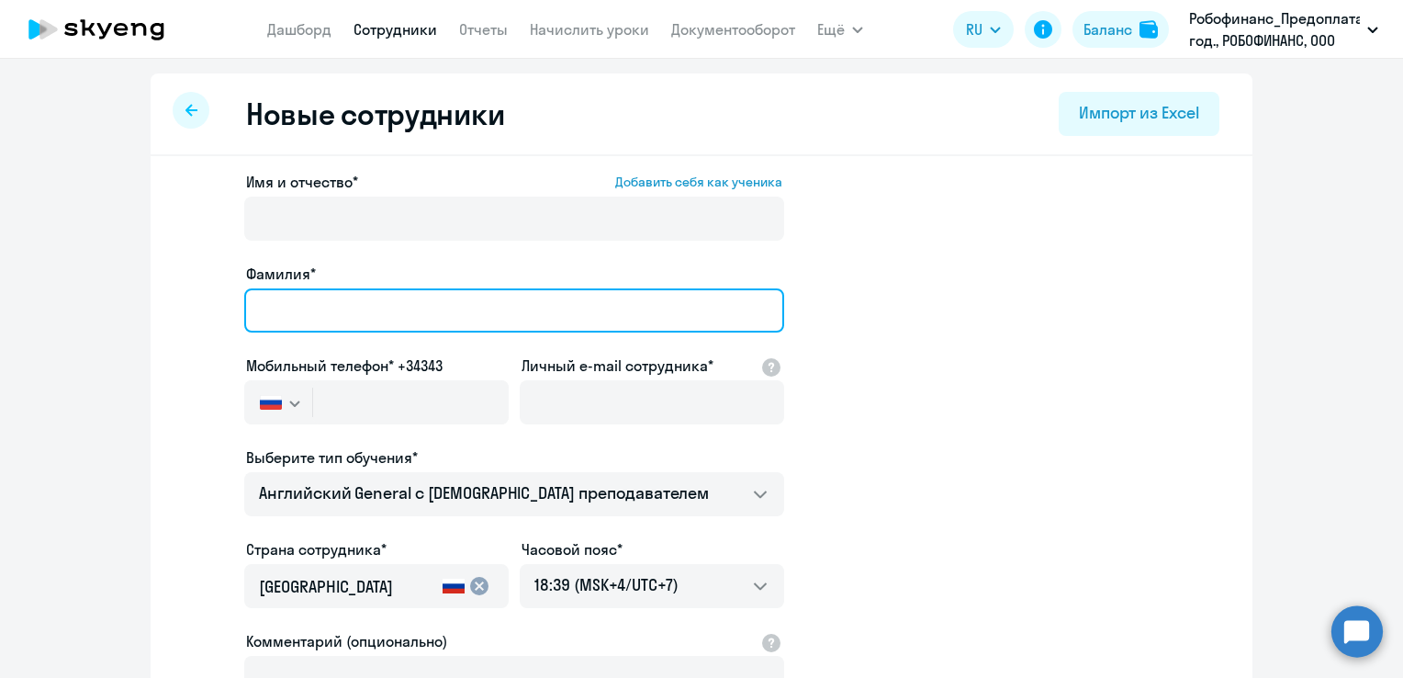
click at [483, 296] on input "Фамилия*" at bounding box center [514, 310] width 540 height 44
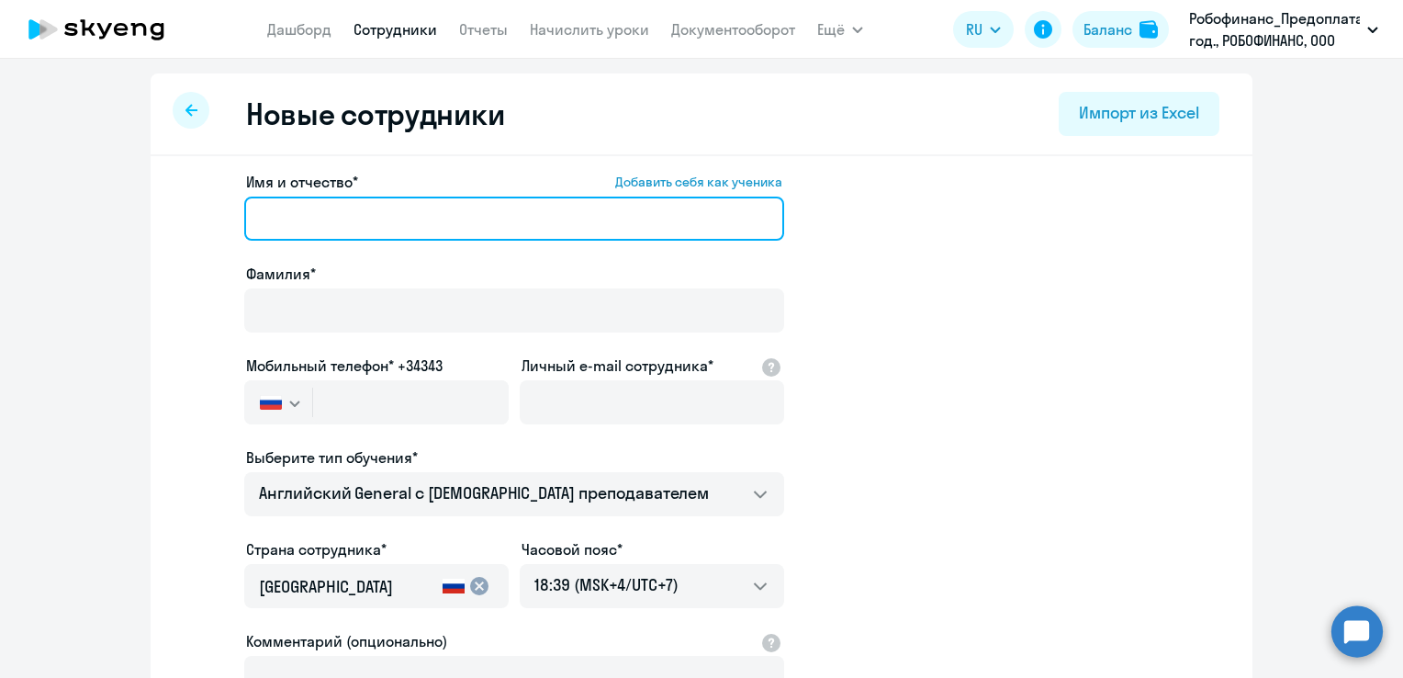
click at [434, 215] on input "Имя и отчество* Добавить себя как ученика" at bounding box center [514, 218] width 540 height 44
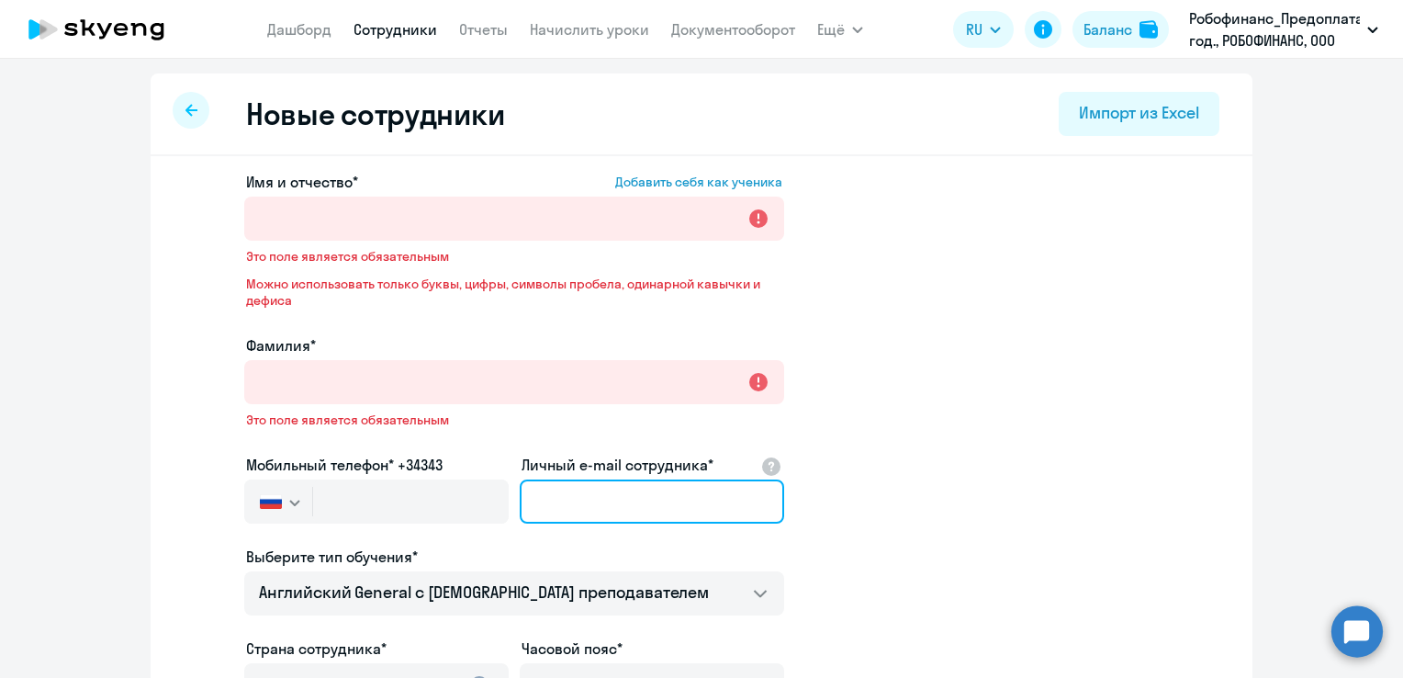
click at [603, 433] on div "Имя и отчество* Добавить себя как ученика Это поле является обязательным Можно …" at bounding box center [514, 548] width 540 height 754
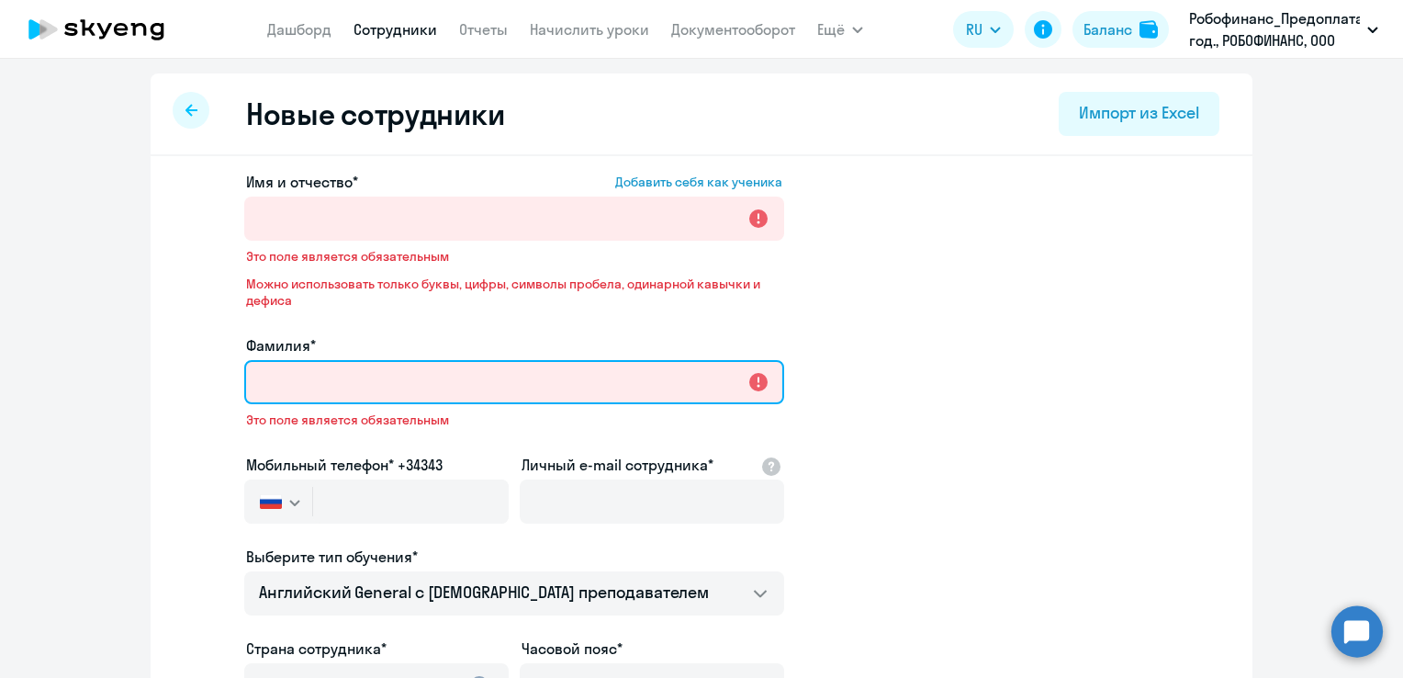
click at [476, 389] on input "Фамилия*" at bounding box center [514, 382] width 540 height 44
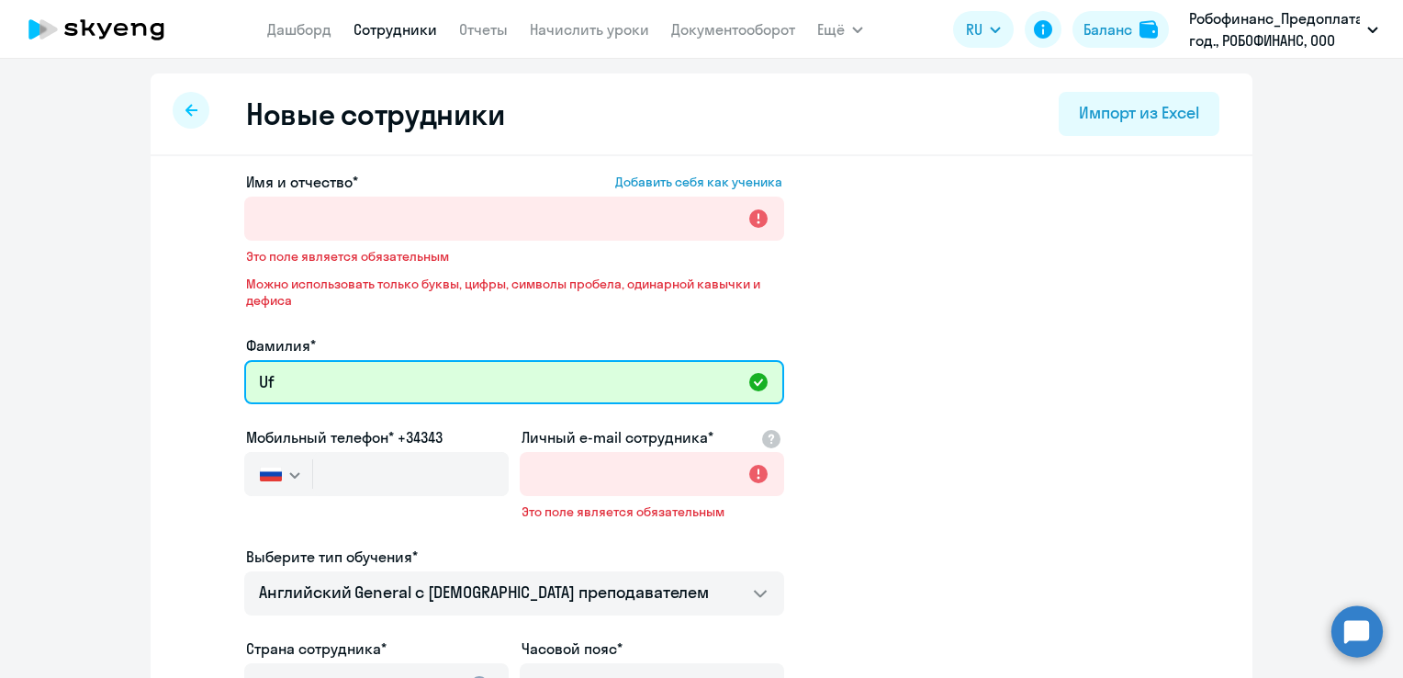
type input "U"
type input "[PERSON_NAME]"
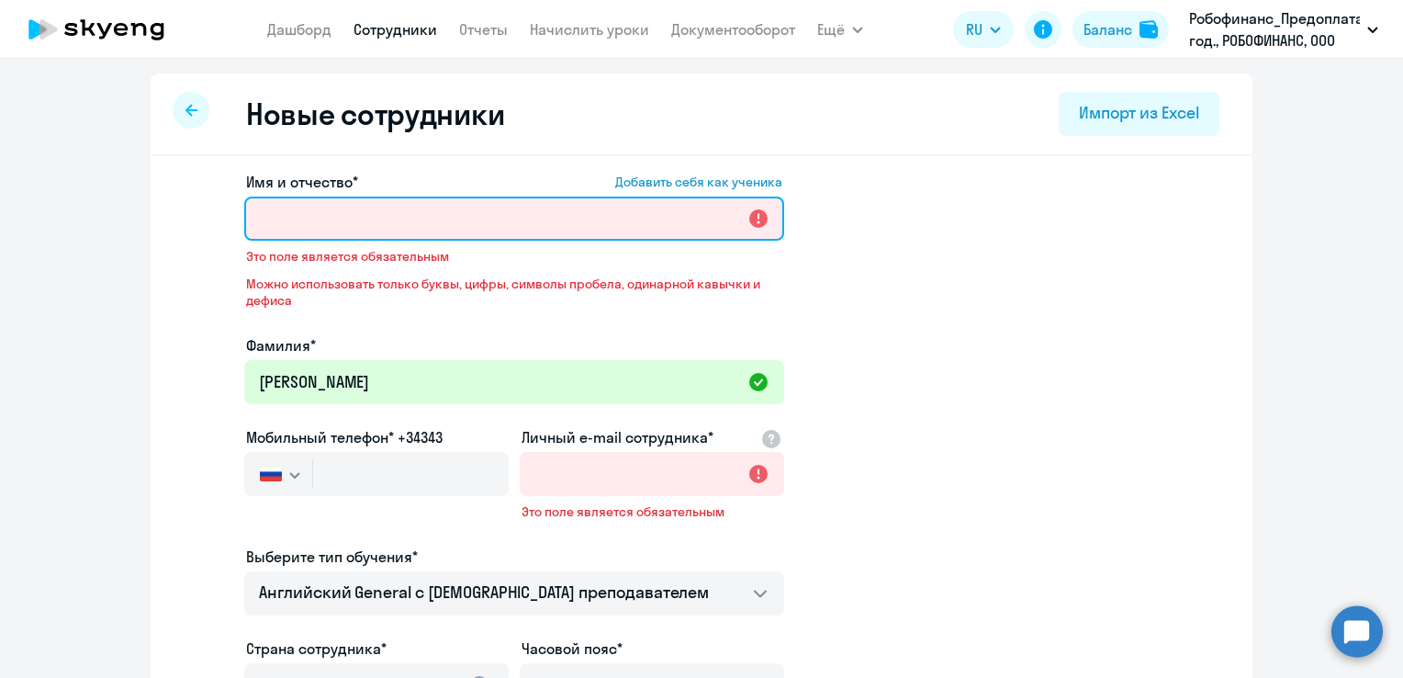
click at [396, 218] on input "Имя и отчество* Добавить себя как ученика" at bounding box center [514, 218] width 540 height 44
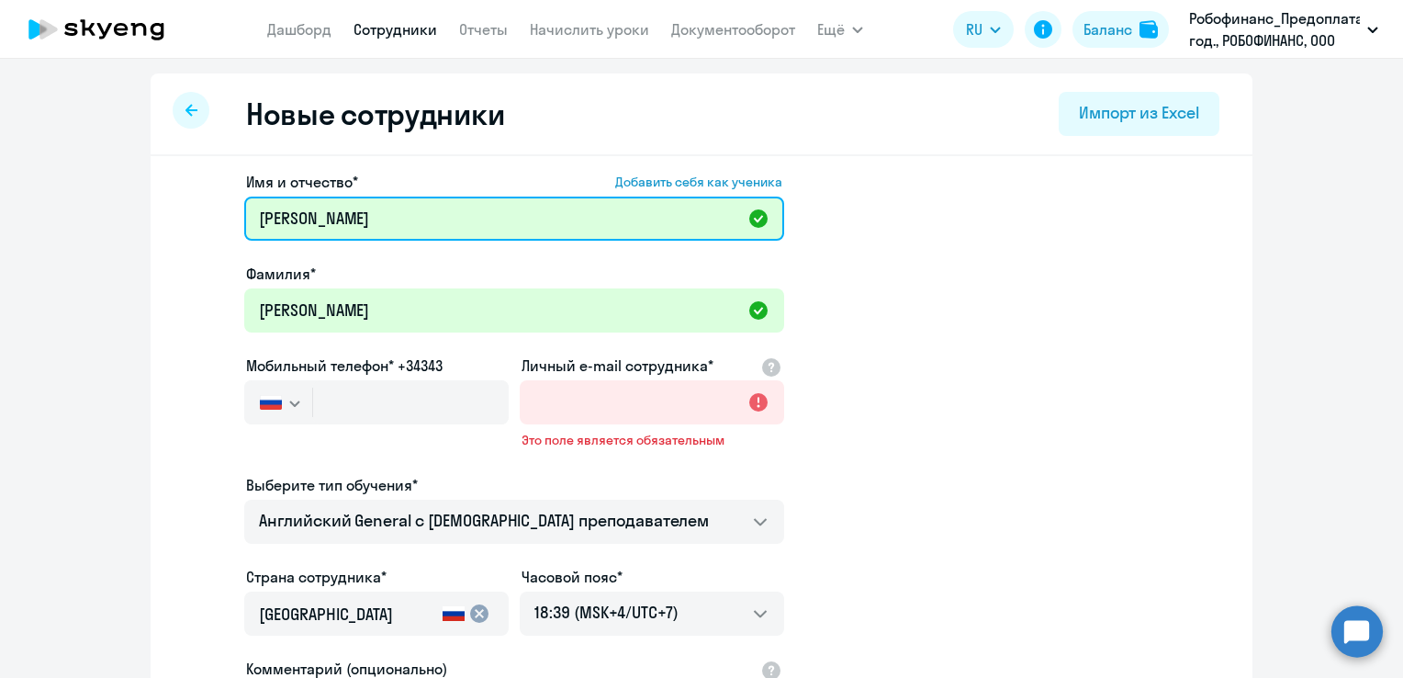
type input "[PERSON_NAME]"
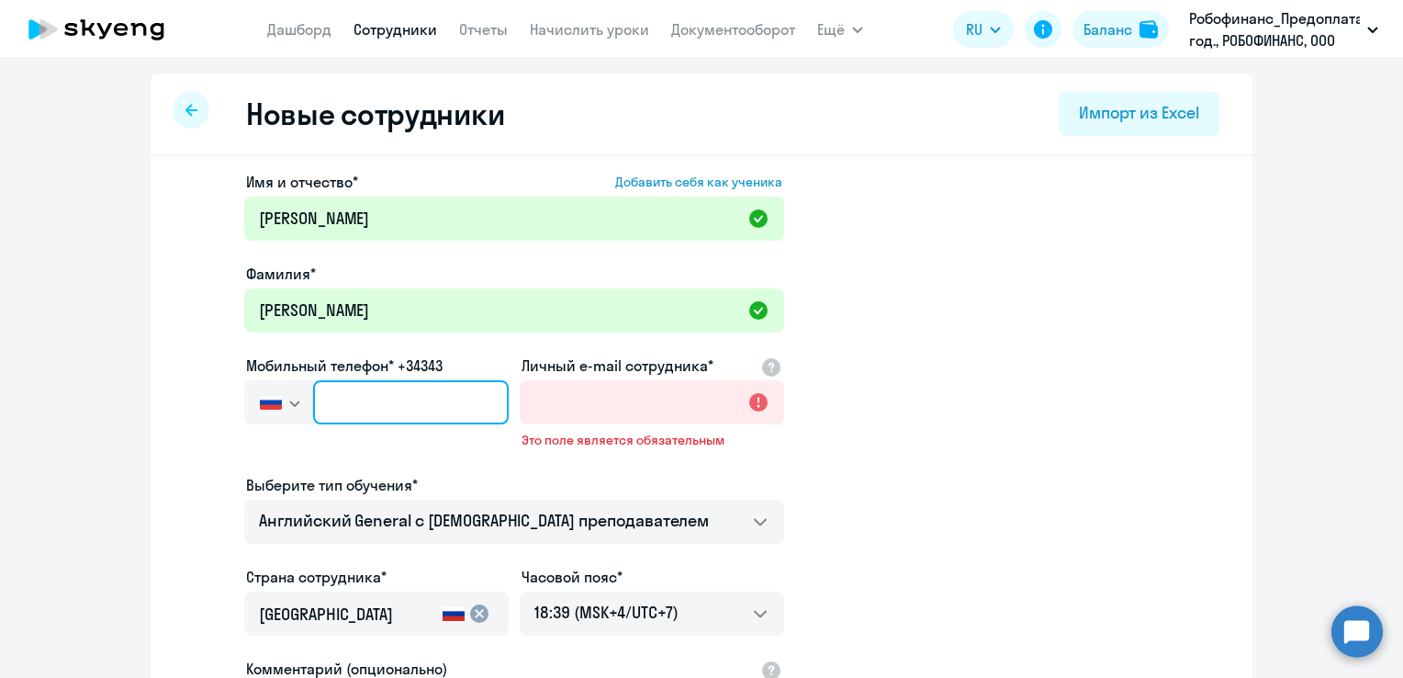
click at [420, 396] on input "text" at bounding box center [411, 402] width 196 height 44
paste input "[PHONE_NUMBER]"
type input "[PHONE_NUMBER]"
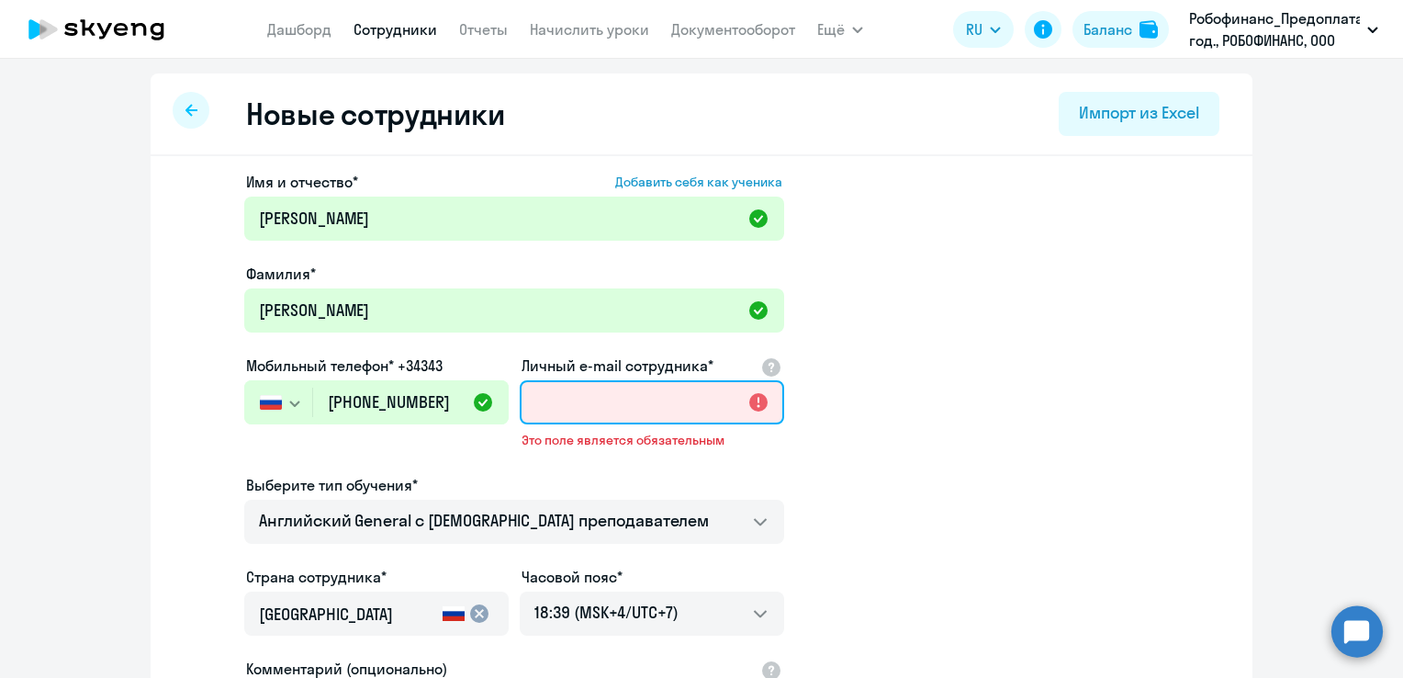
click at [619, 397] on input "Личный e-mail сотрудника*" at bounding box center [652, 402] width 264 height 44
paste input "[EMAIL_ADDRESS][DOMAIN_NAME]"
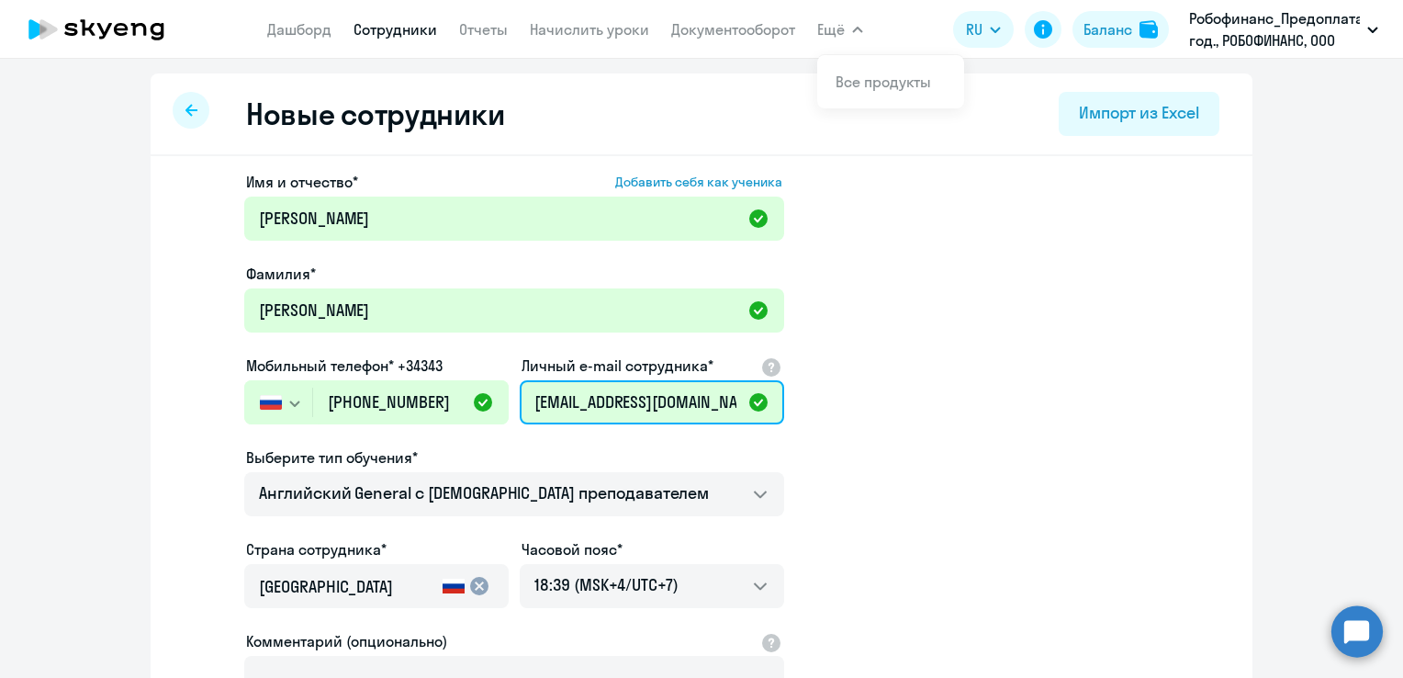
type input "[EMAIL_ADDRESS][DOMAIN_NAME]"
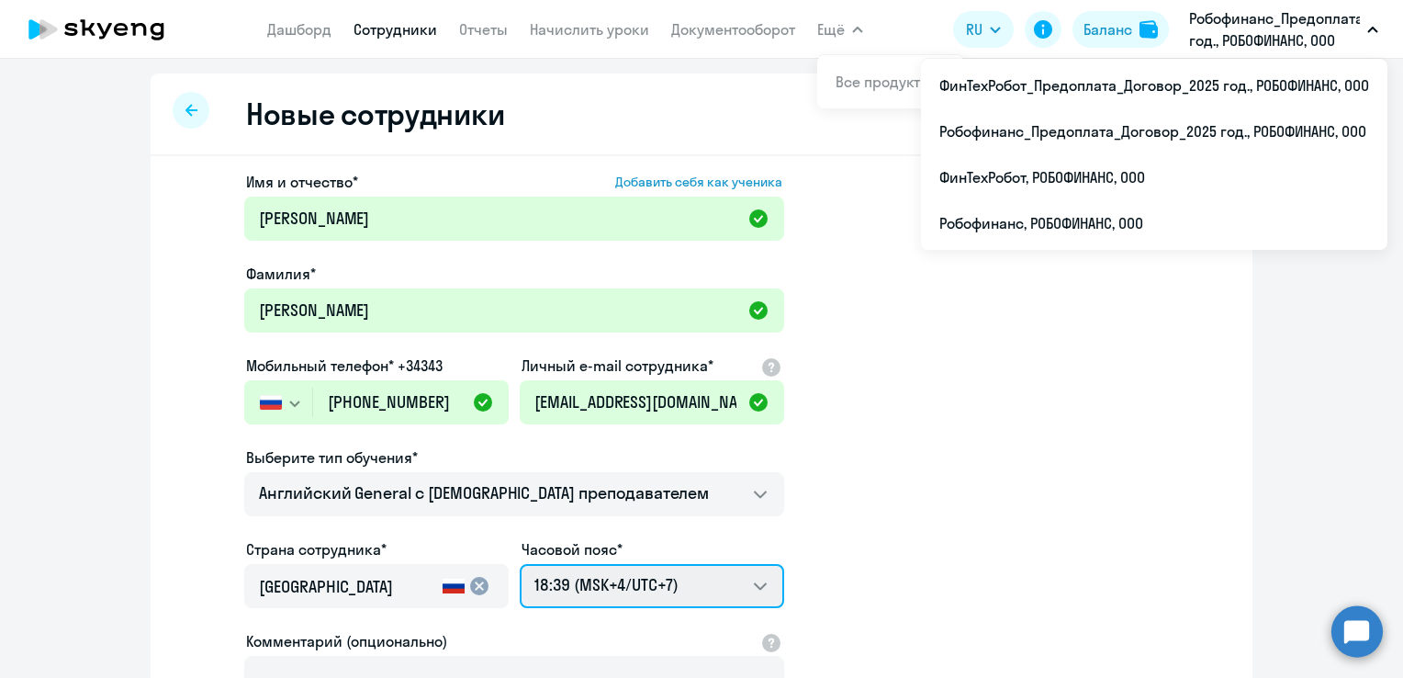
click at [703, 581] on select "00:39 (MSK-14/UTC-11) 01:39 (MSK-13/UTC-10) 02:39 (MSK-12/UTC-9) 03:39 (MSK-11/…" at bounding box center [652, 586] width 264 height 44
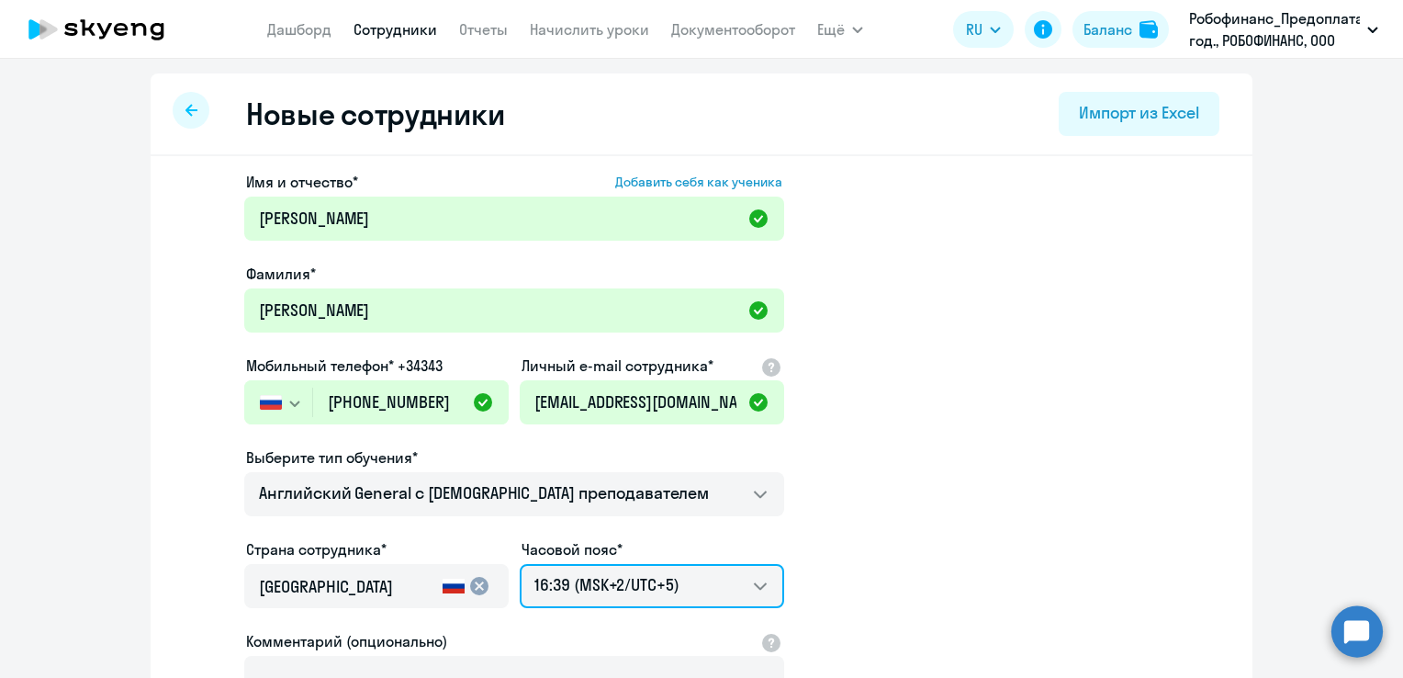
click at [520, 564] on select "00:39 (MSK-14/UTC-11) 01:39 (MSK-13/UTC-10) 02:39 (MSK-12/UTC-9) 03:39 (MSK-11/…" at bounding box center [652, 586] width 264 height 44
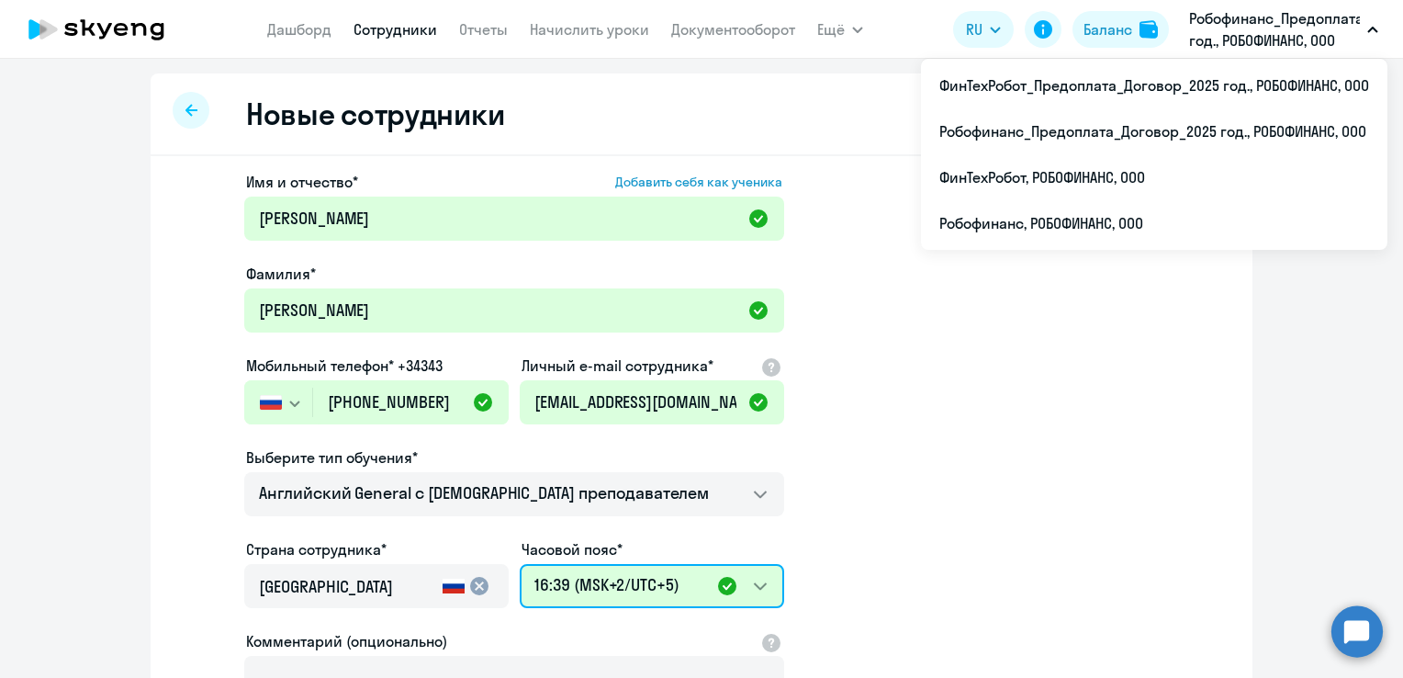
click at [754, 589] on select "00:39 (MSK-14/UTC-11) 01:39 (MSK-13/UTC-10) 02:39 (MSK-12/UTC-9) 03:39 (MSK-11/…" at bounding box center [652, 586] width 264 height 44
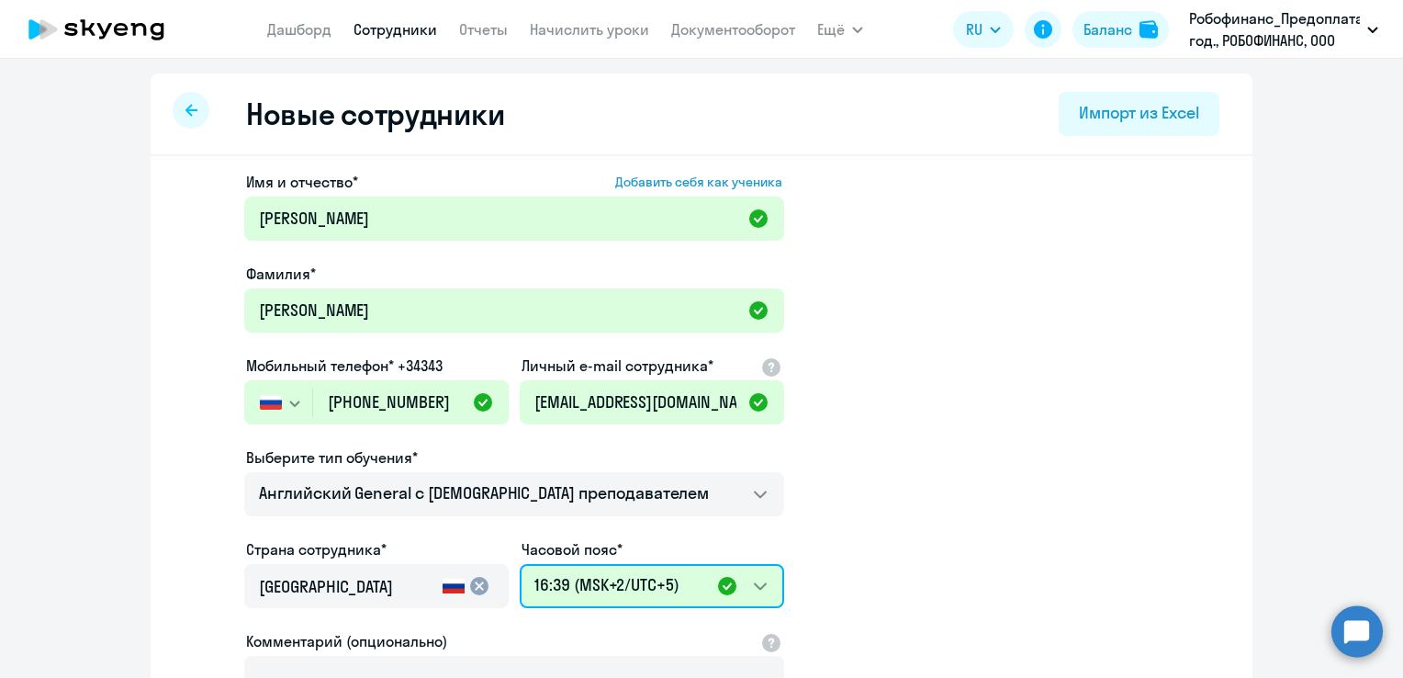
select select "2"
click at [520, 564] on select "00:39 (MSK-14/UTC-11) 01:39 (MSK-13/UTC-10) 02:39 (MSK-12/UTC-9) 03:39 (MSK-11/…" at bounding box center [652, 586] width 264 height 44
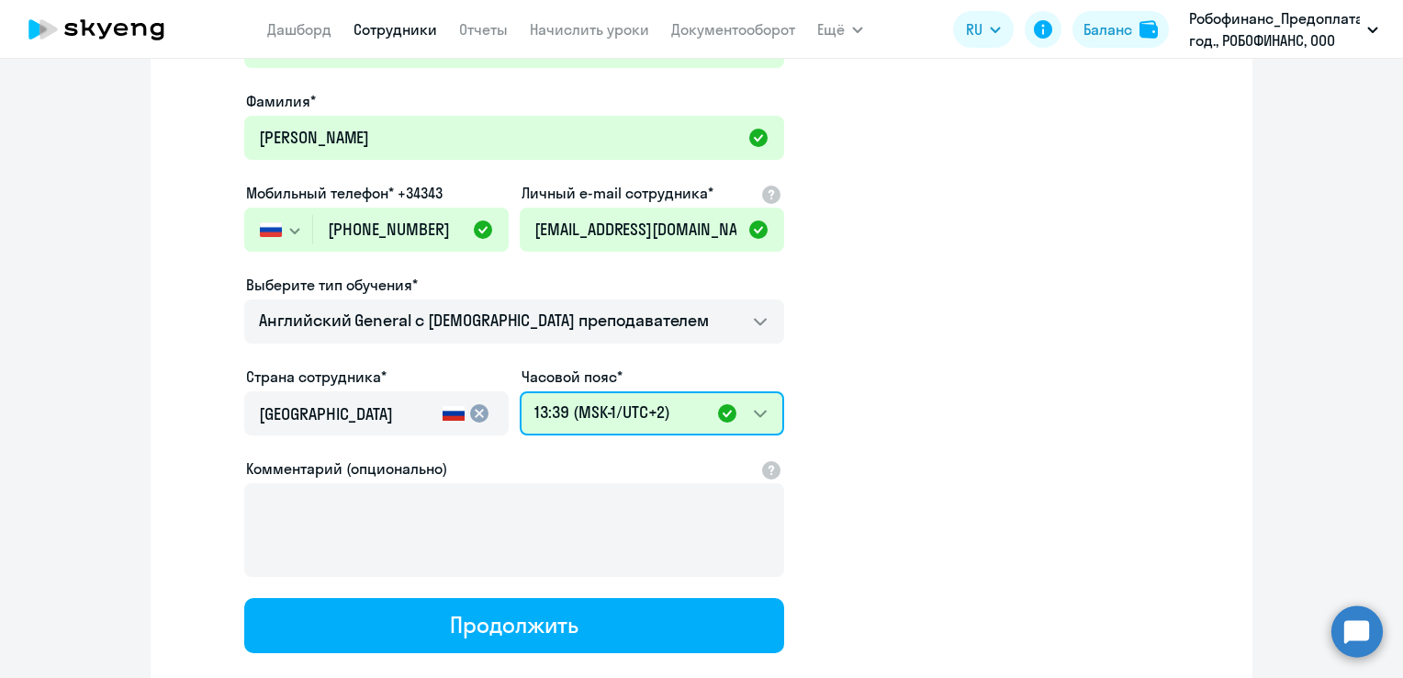
scroll to position [184, 0]
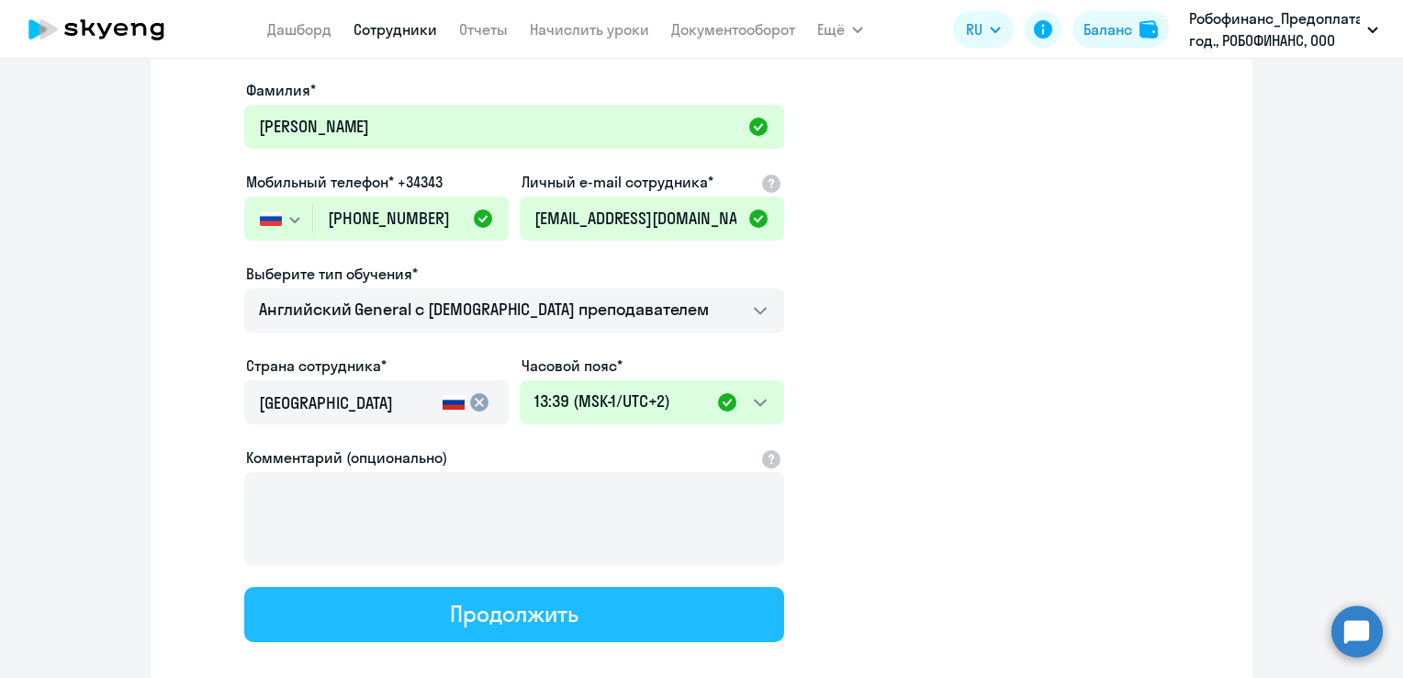
click at [558, 608] on div "Продолжить" at bounding box center [514, 613] width 128 height 29
select select "english_adult_not_native_speaker"
select select "2"
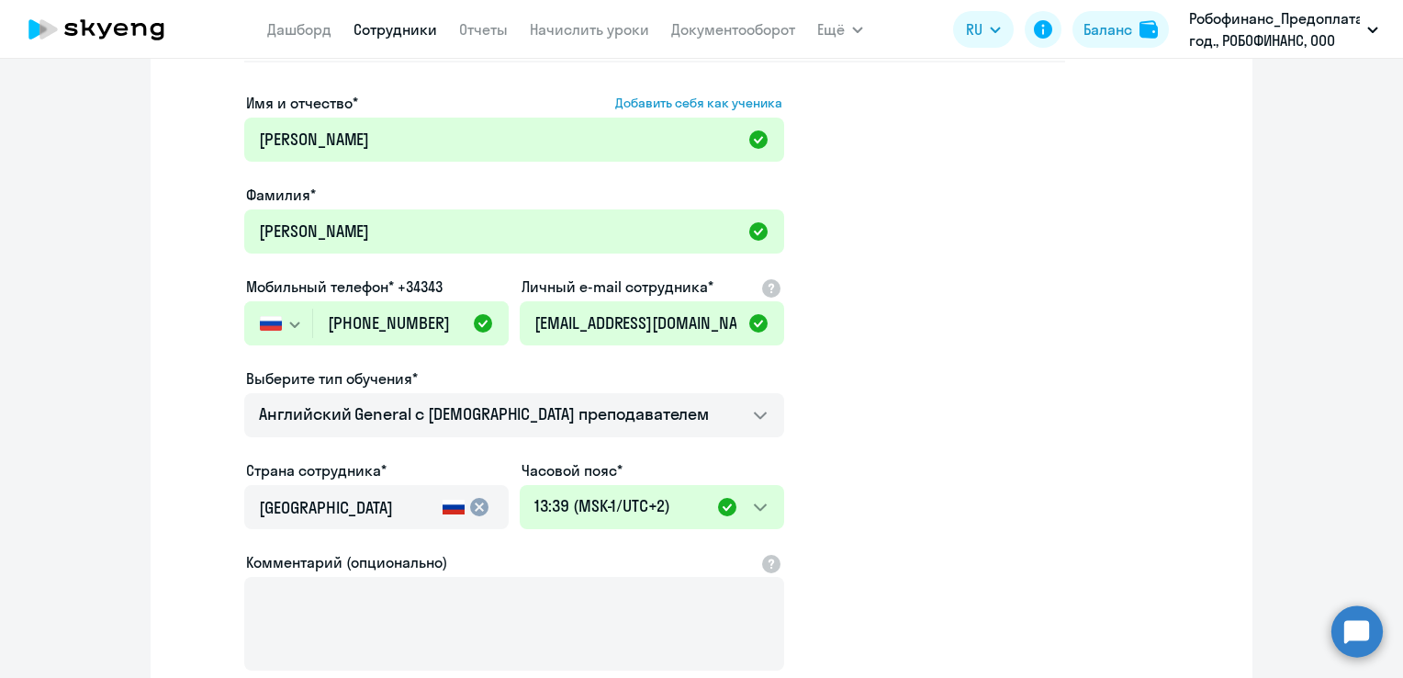
scroll to position [0, 0]
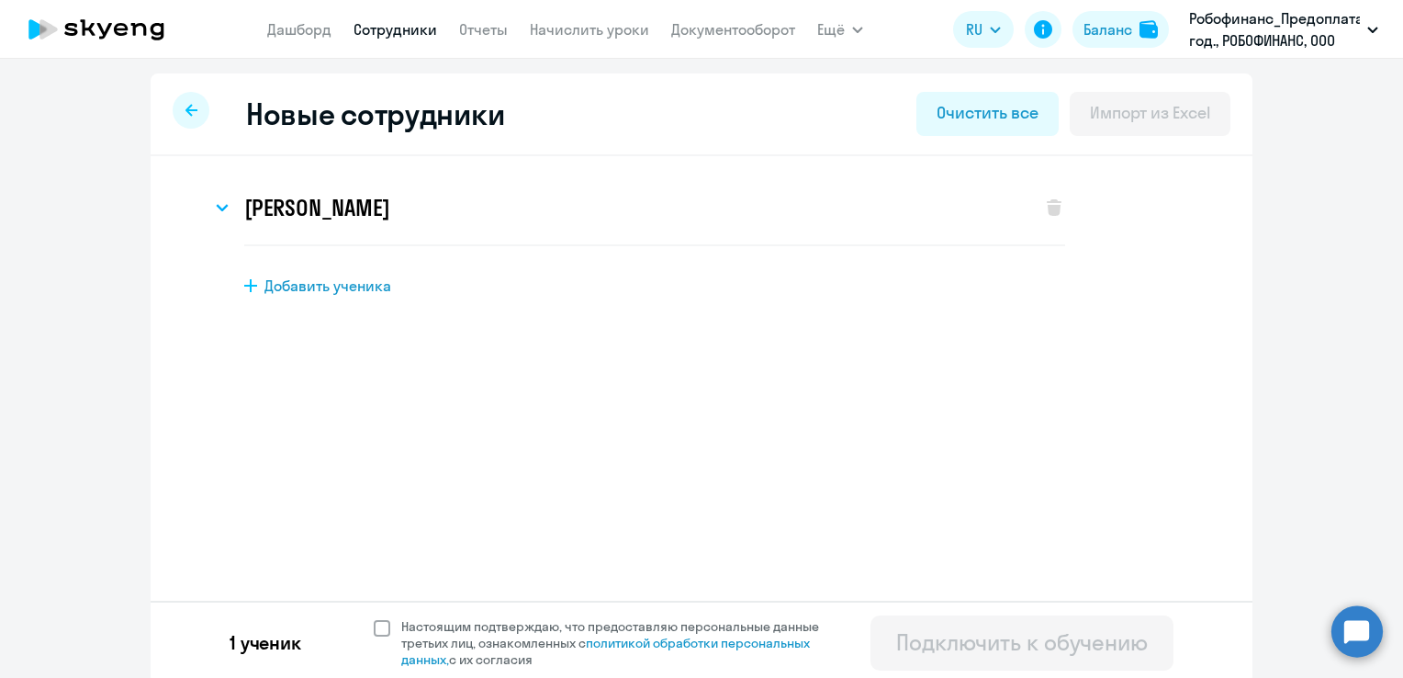
click at [374, 625] on span at bounding box center [382, 628] width 17 height 17
click at [373, 618] on input "Настоящим подтверждаю, что предоставляю персональные данные третьих лиц, ознако…" at bounding box center [373, 617] width 1 height 1
checkbox input "true"
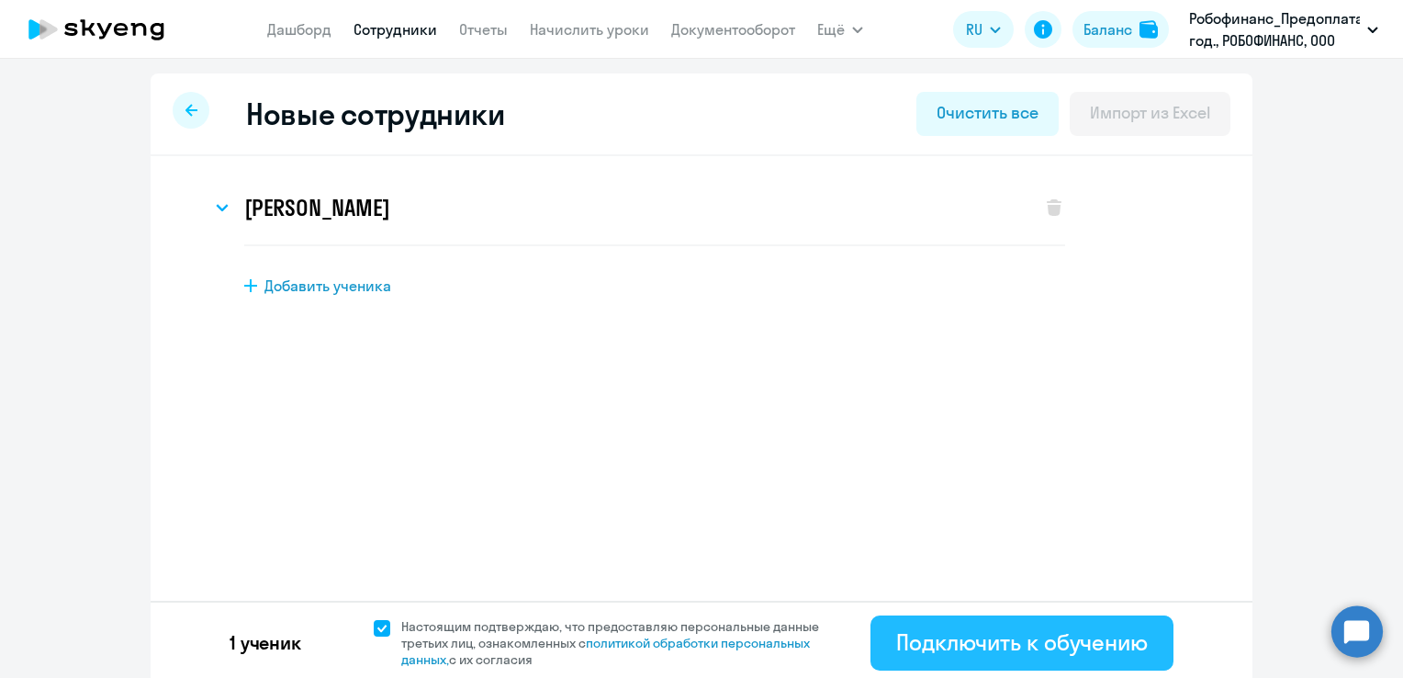
click at [1032, 631] on div "Подключить к обучению" at bounding box center [1022, 641] width 252 height 29
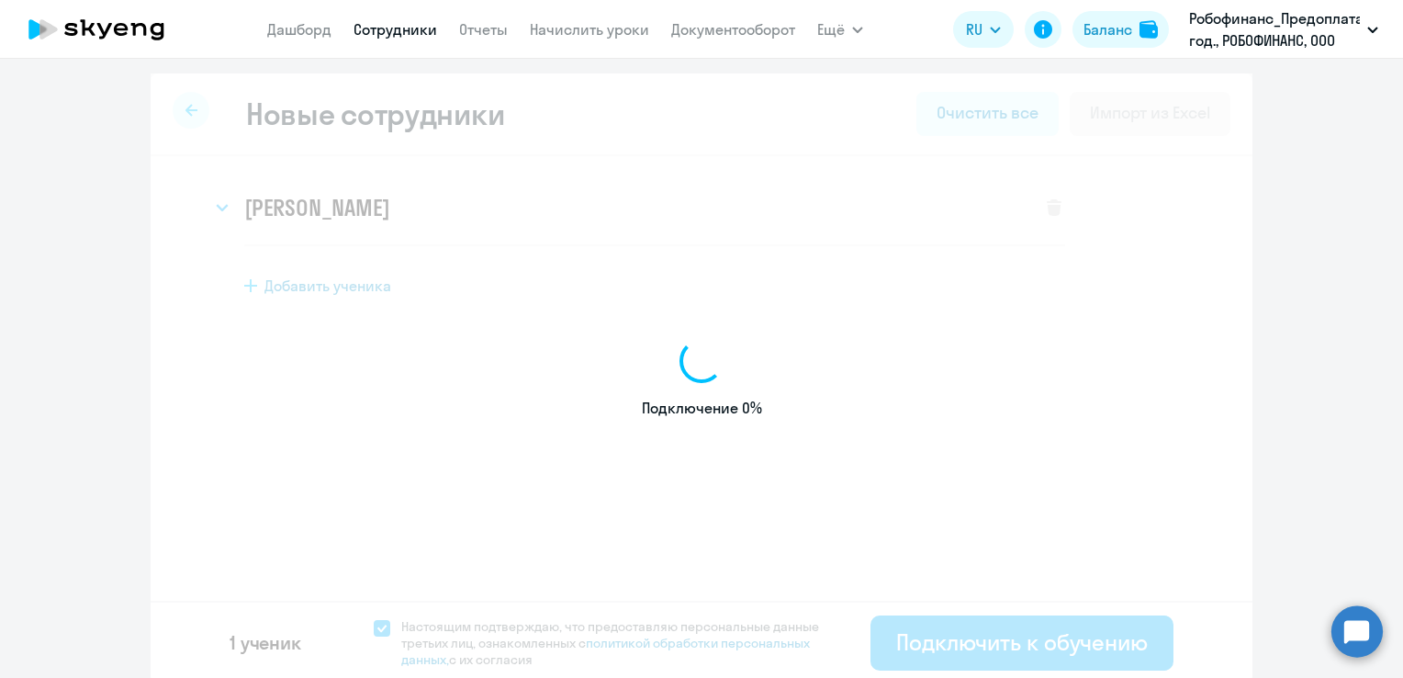
select select "english_adult_not_native_speaker"
select select "7"
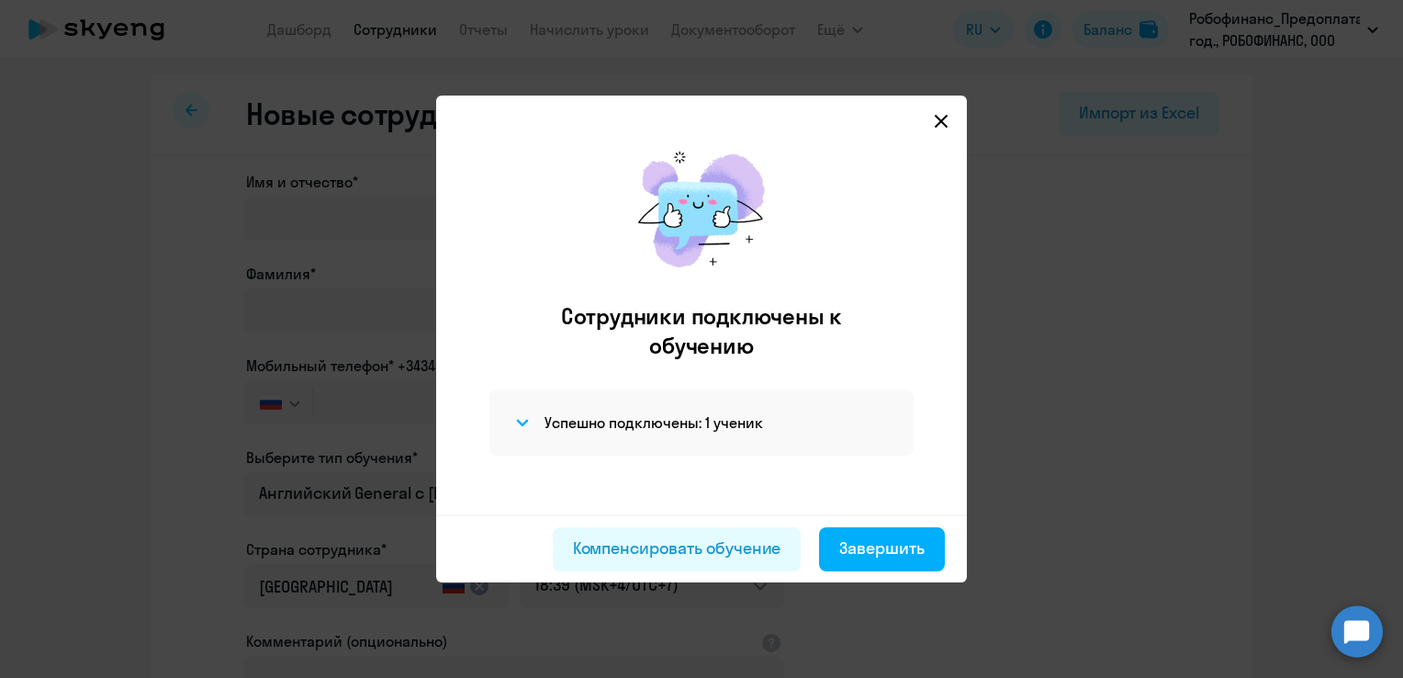
click at [910, 476] on div "Сотрудники подключены к обучению Успешно подключены: 1 ученик" at bounding box center [701, 323] width 501 height 382
click at [883, 562] on button "Завершить" at bounding box center [882, 549] width 126 height 44
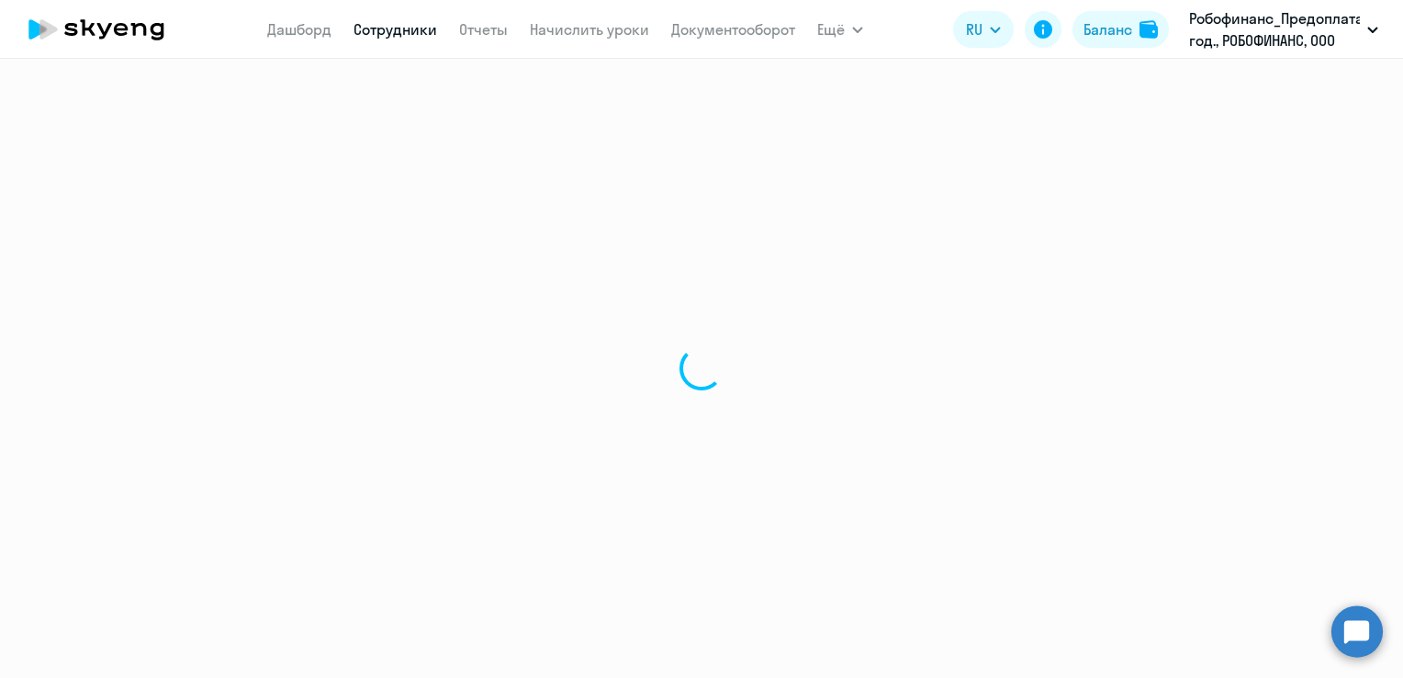
select select "30"
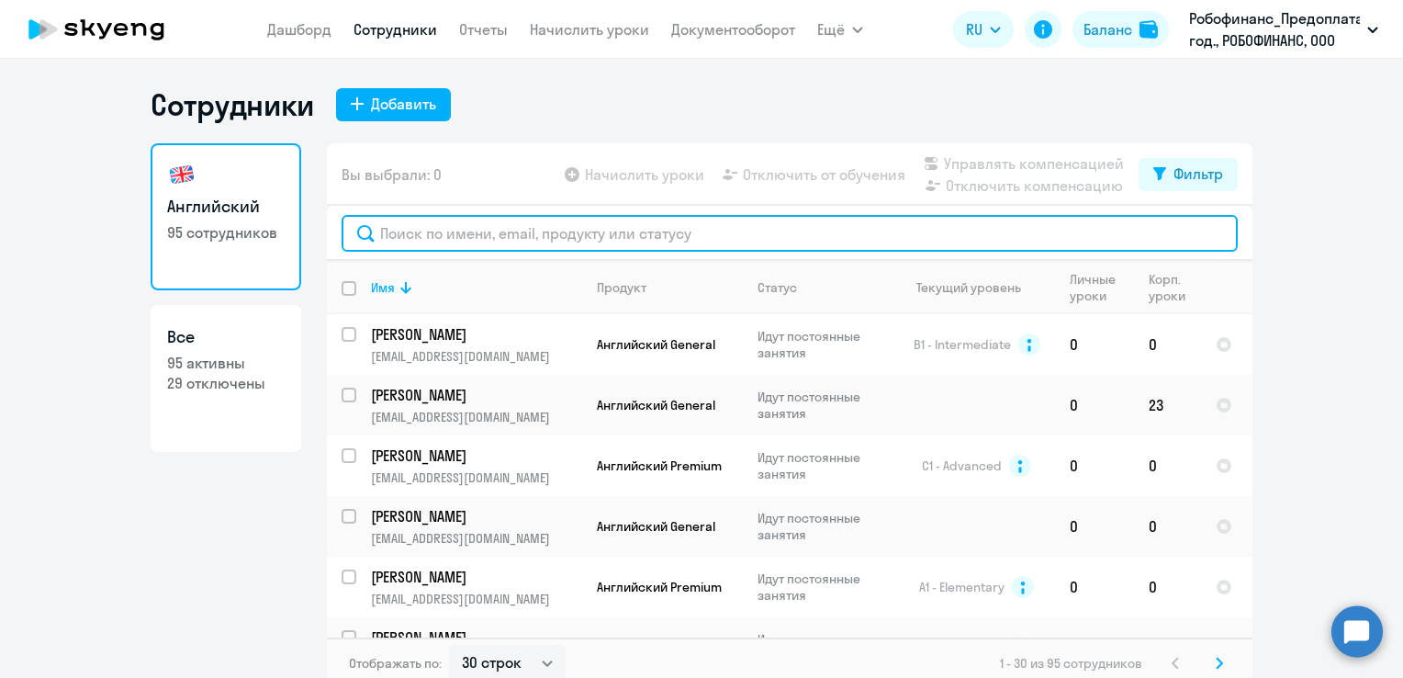
click at [514, 235] on input "text" at bounding box center [790, 233] width 896 height 37
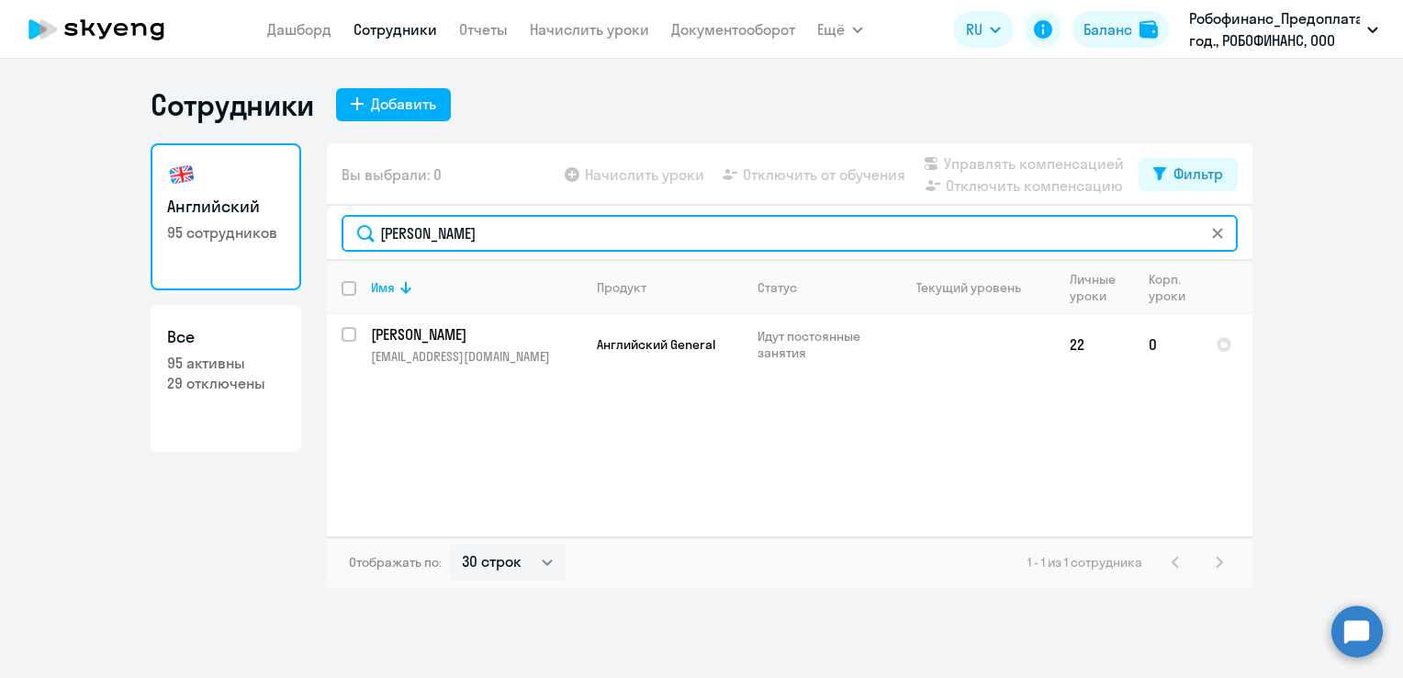
type input "[PERSON_NAME]"
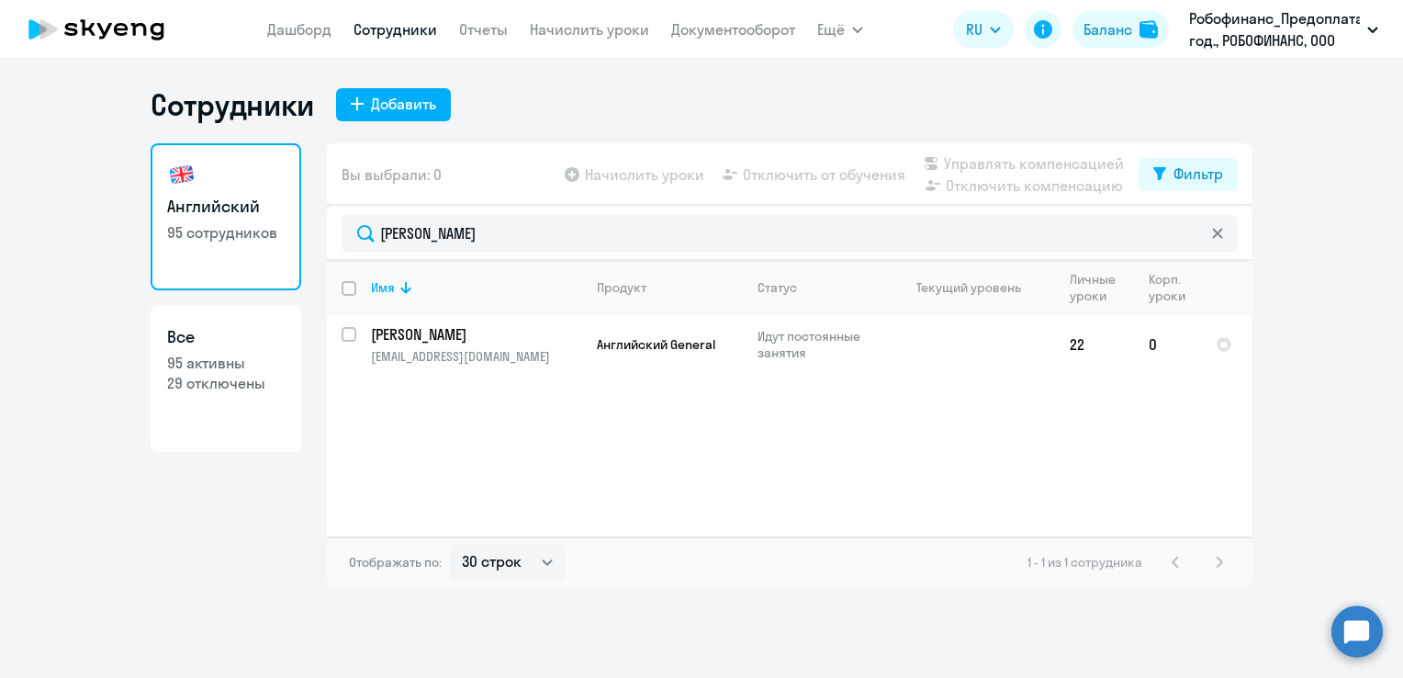
drag, startPoint x: 658, startPoint y: 126, endPoint x: 644, endPoint y: 112, distance: 20.1
click at [644, 112] on div "Сотрудники Добавить Английский 95 сотрудников Все 95 активны 29 отключены Вы вы…" at bounding box center [702, 336] width 1102 height 501
drag, startPoint x: 644, startPoint y: 112, endPoint x: 574, endPoint y: 39, distance: 100.6
click at [574, 39] on app-menu-item-link "Начислить уроки" at bounding box center [589, 29] width 119 height 23
click at [577, 31] on link "Начислить уроки" at bounding box center [589, 29] width 119 height 18
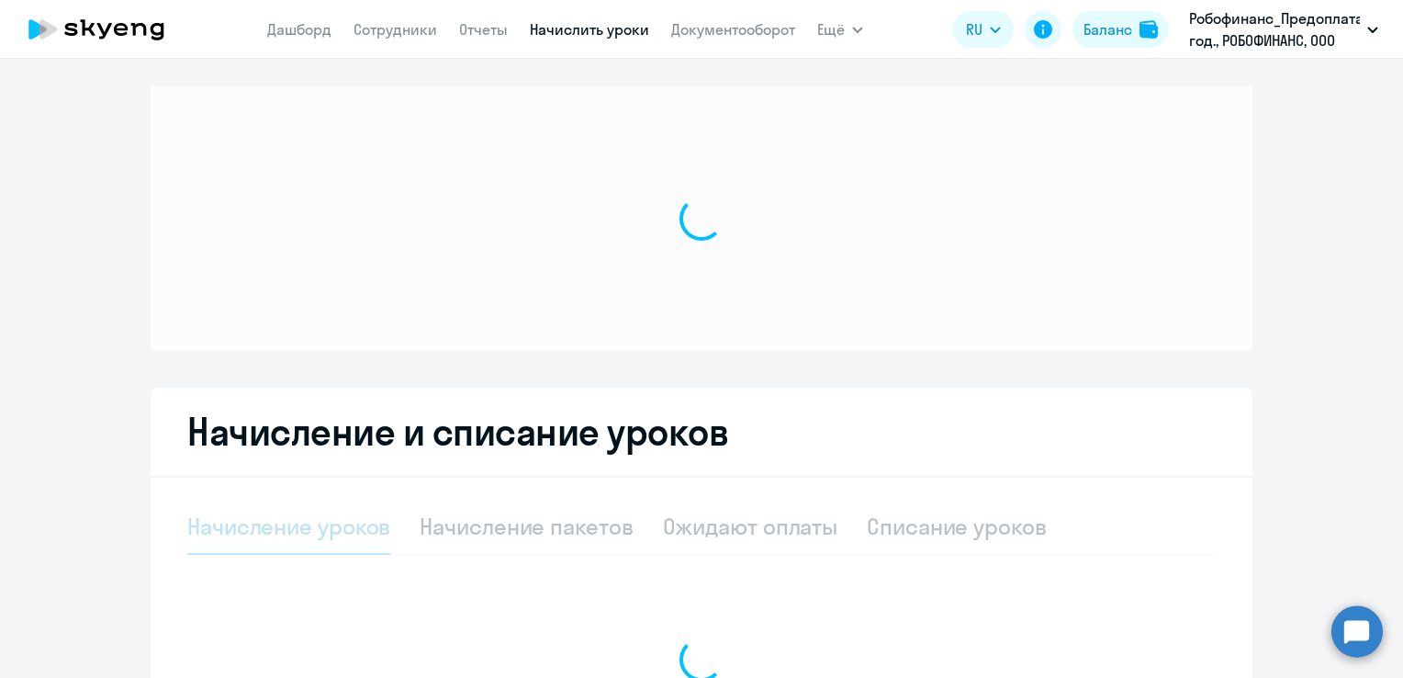
select select "10"
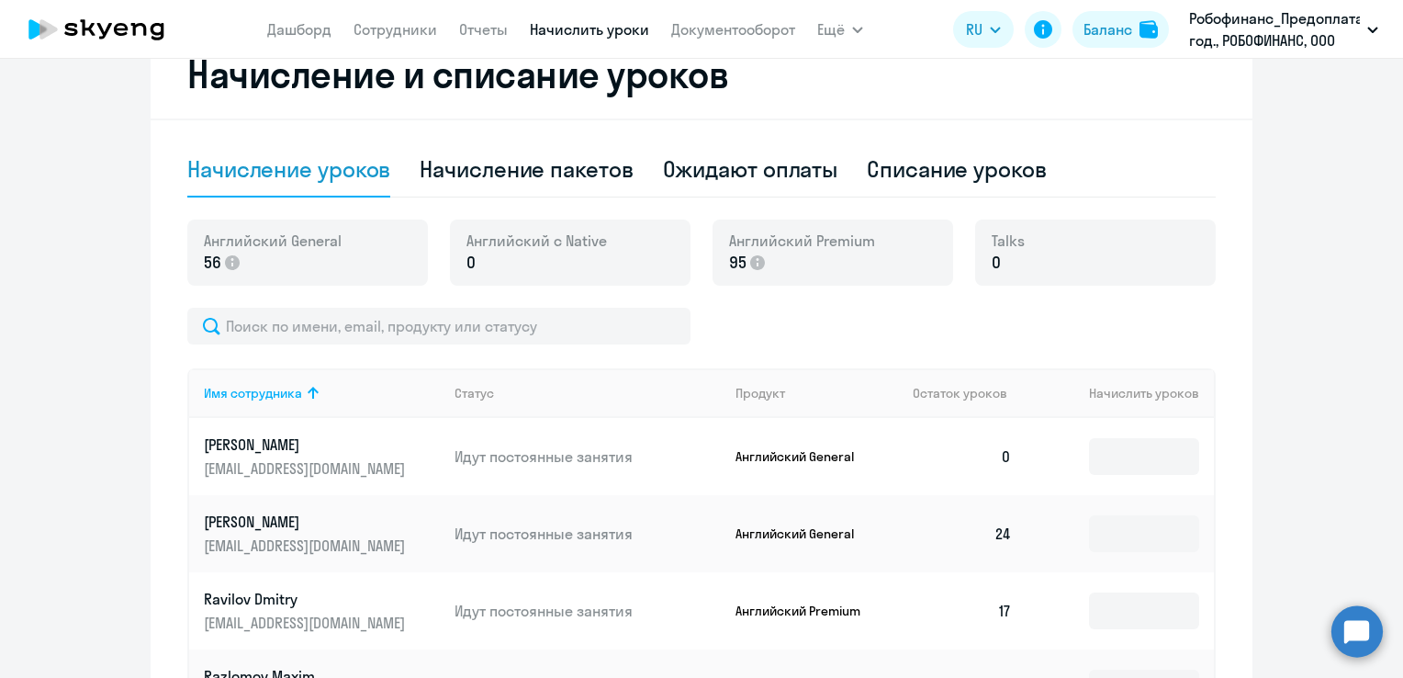
scroll to position [367, 0]
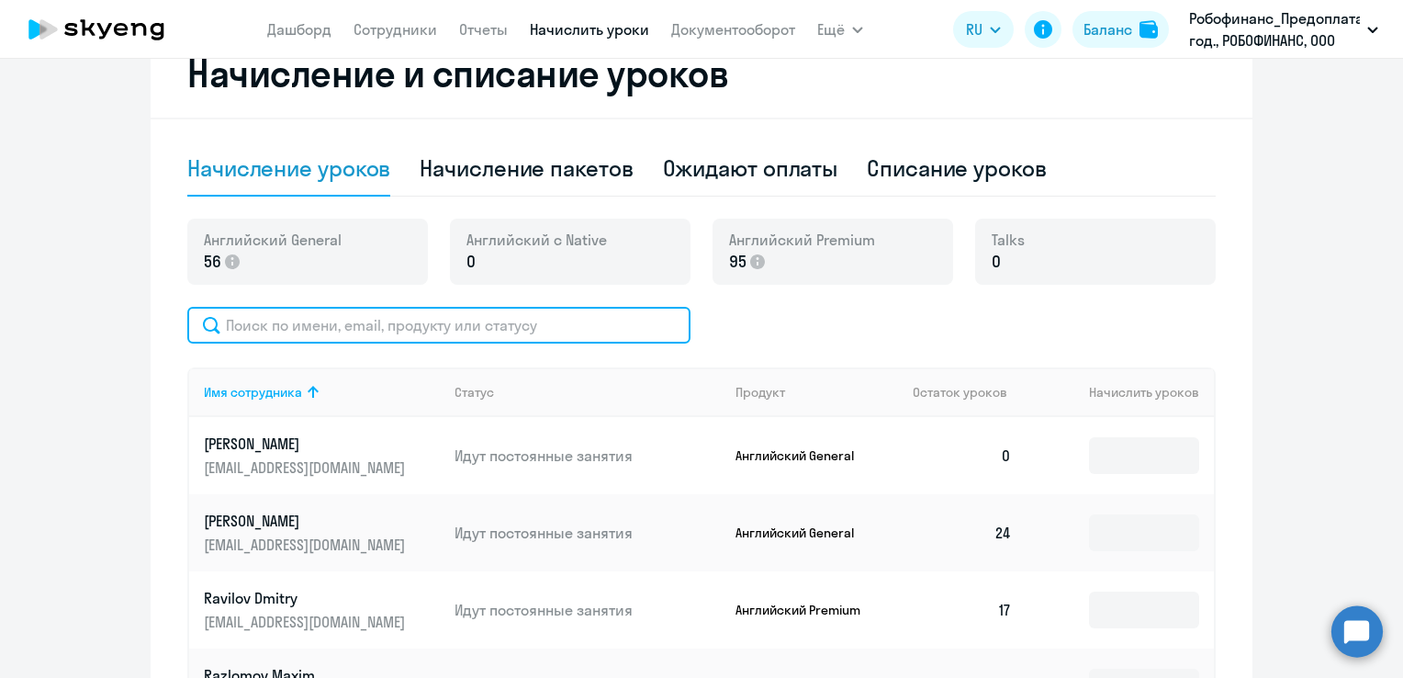
drag, startPoint x: 298, startPoint y: 332, endPoint x: 316, endPoint y: 292, distance: 44.0
click at [303, 325] on input "text" at bounding box center [438, 325] width 503 height 37
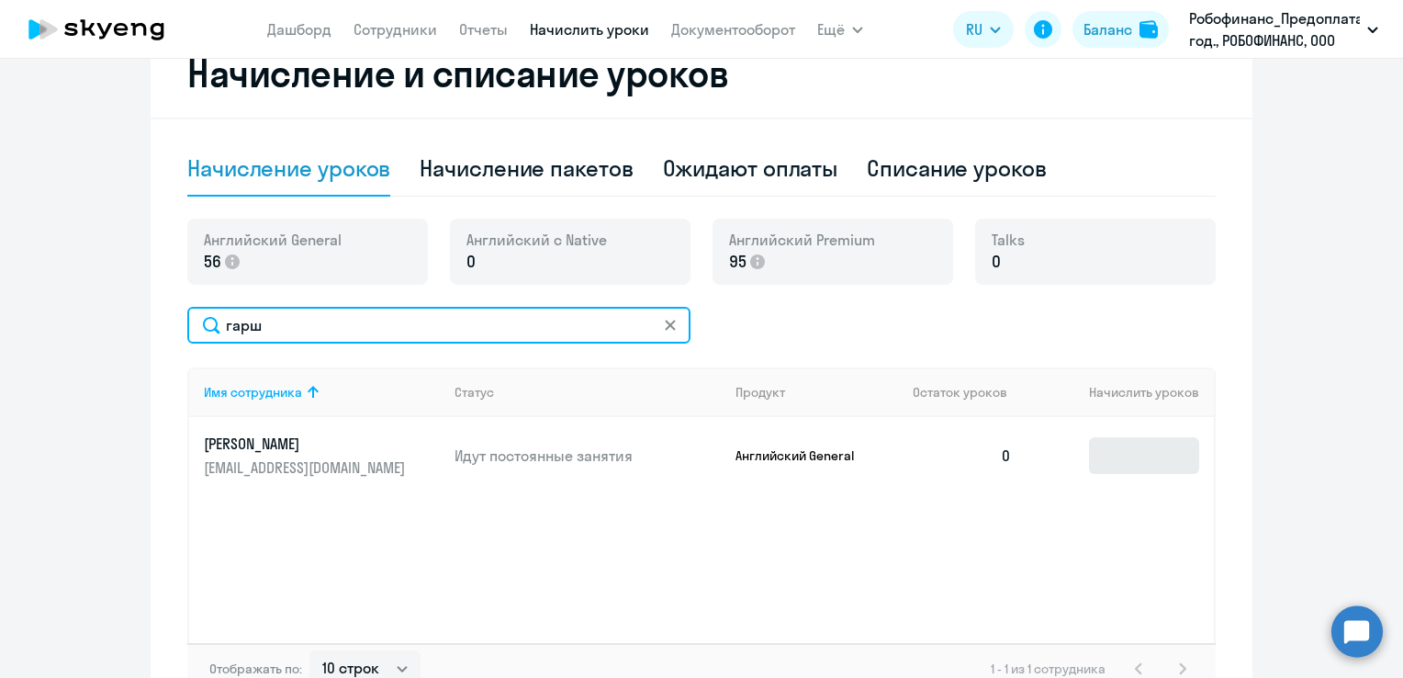
type input "гарш"
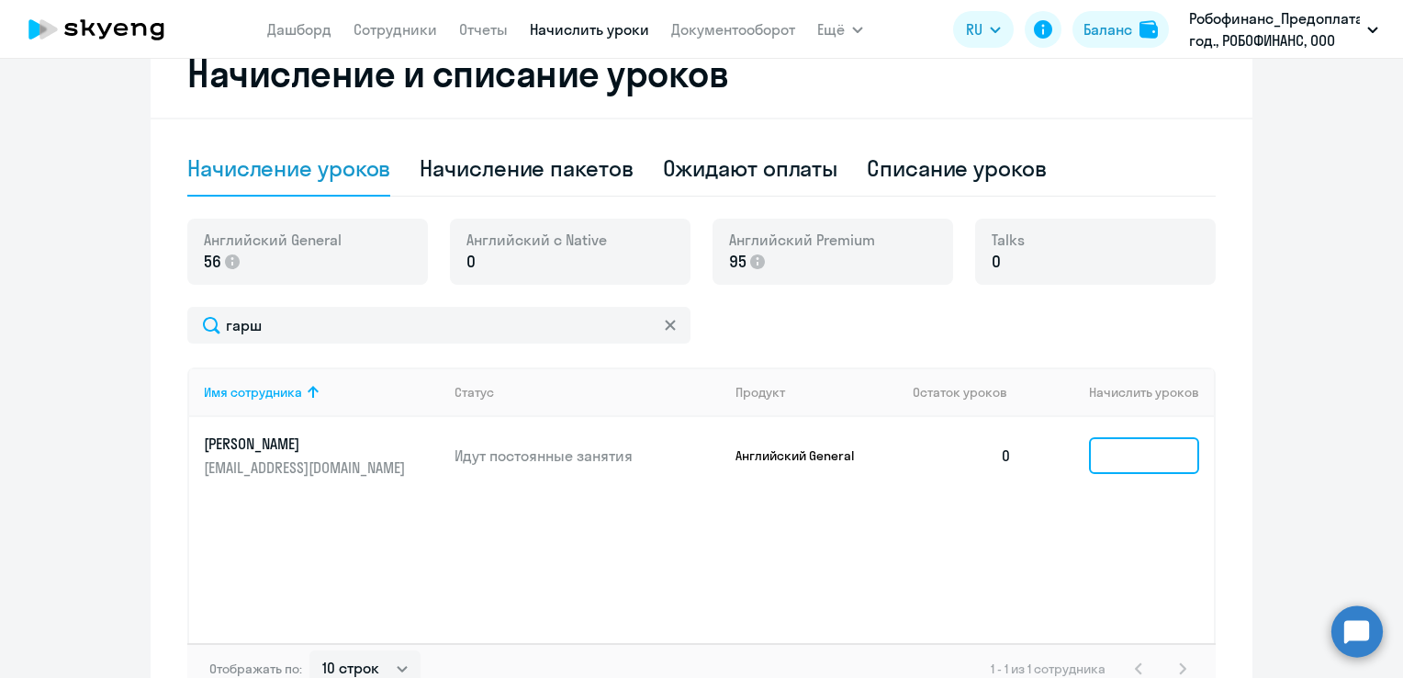
click at [1110, 439] on input at bounding box center [1144, 455] width 110 height 37
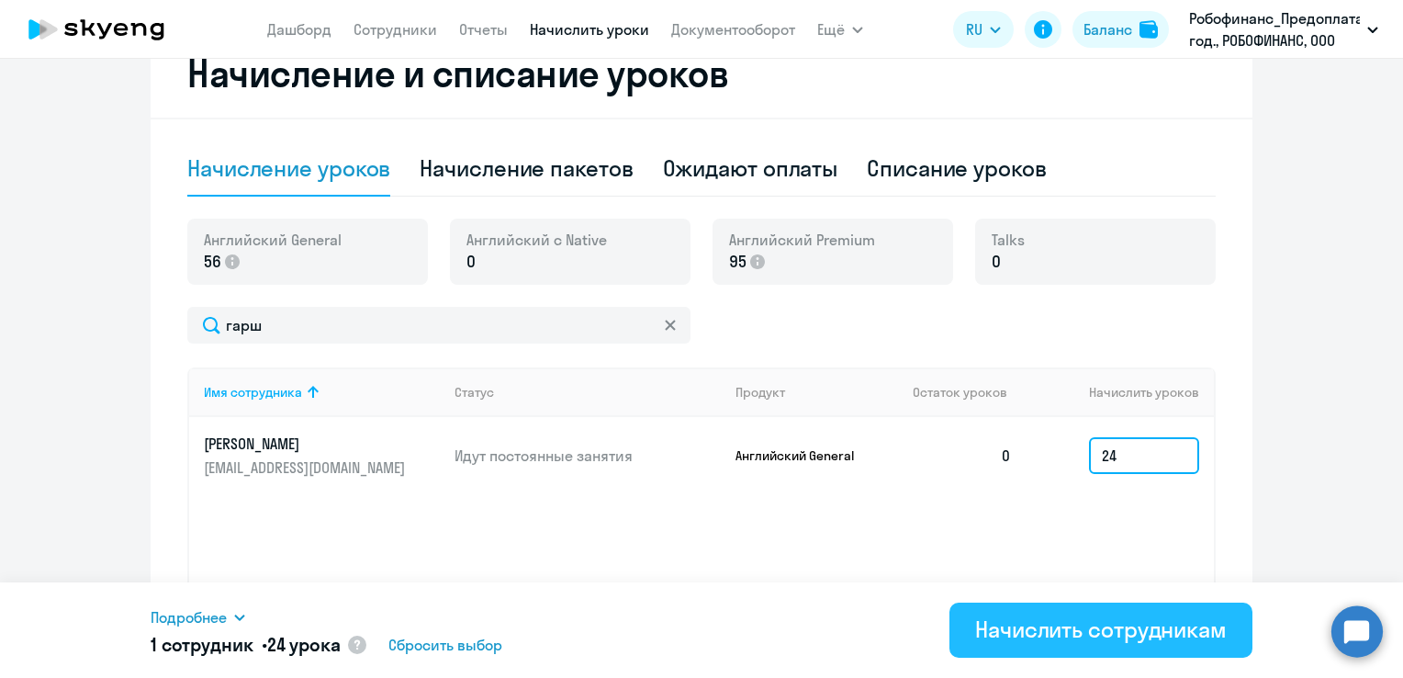
type input "24"
click at [1203, 623] on div "Начислить сотрудникам" at bounding box center [1101, 628] width 252 height 29
